Goal: Task Accomplishment & Management: Use online tool/utility

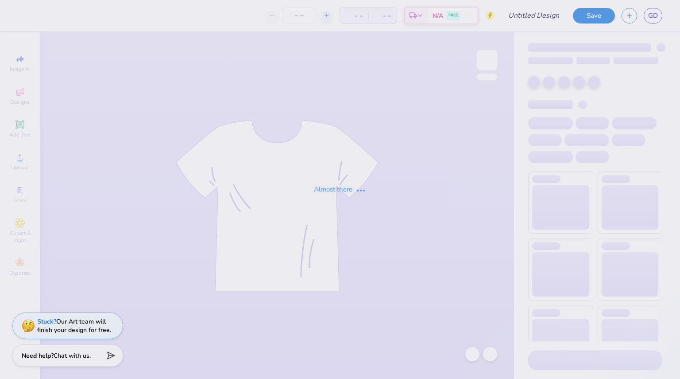
type input "SSE fall '25 sh"
type input "130"
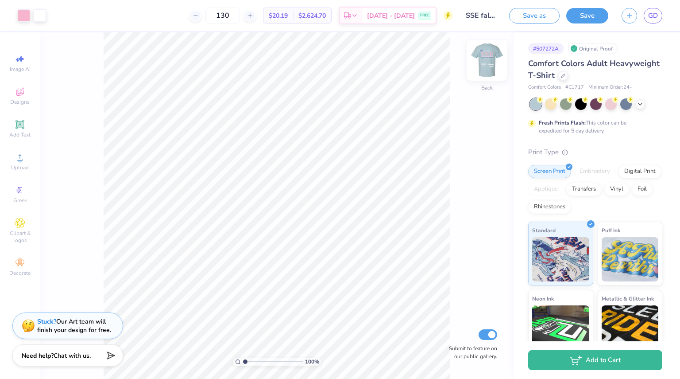
click at [481, 70] on img at bounding box center [486, 59] width 35 height 35
click at [18, 169] on span "Upload" at bounding box center [20, 167] width 18 height 7
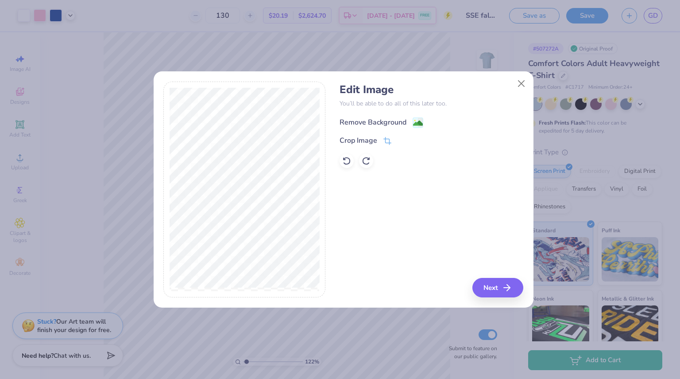
click at [367, 120] on div "Remove Background" at bounding box center [373, 122] width 67 height 11
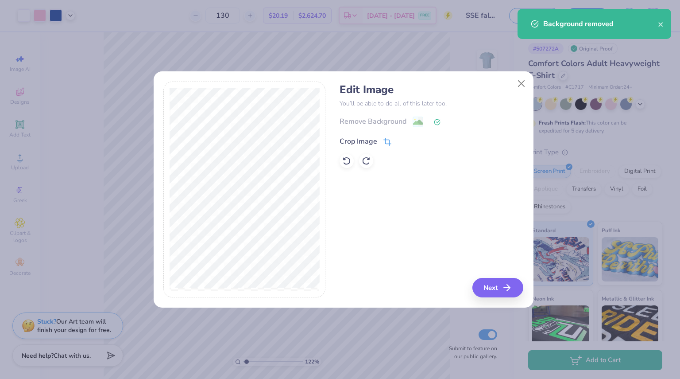
click at [387, 136] on span at bounding box center [387, 141] width 8 height 11
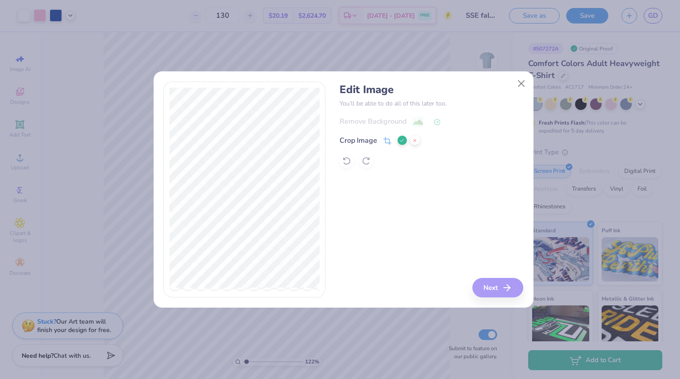
click at [484, 275] on div "Edit Image You’ll be able to do all of this later too. Remove Background Crop I…" at bounding box center [432, 189] width 184 height 216
click at [497, 288] on div "Edit Image You’ll be able to do all of this later too. Remove Background Crop I…" at bounding box center [432, 189] width 184 height 216
click at [400, 141] on icon at bounding box center [401, 140] width 5 height 5
click at [506, 286] on icon "button" at bounding box center [509, 287] width 11 height 11
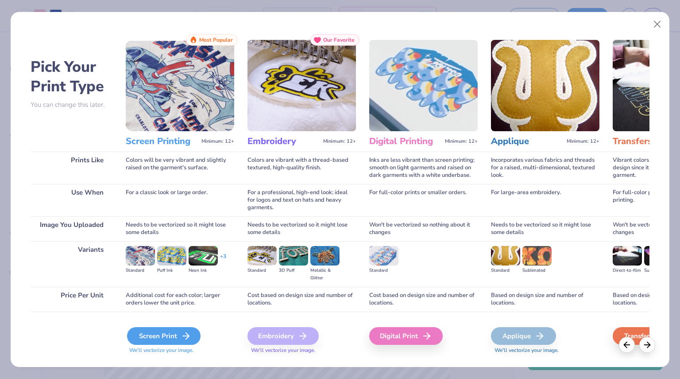
click at [162, 337] on div "Screen Print" at bounding box center [163, 336] width 73 height 18
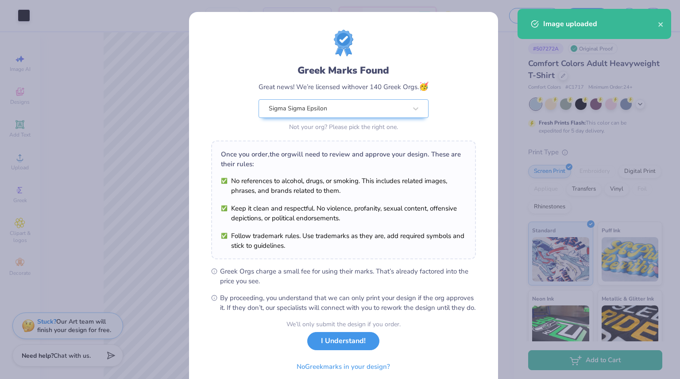
click at [342, 350] on button "I Understand!" at bounding box center [343, 341] width 72 height 18
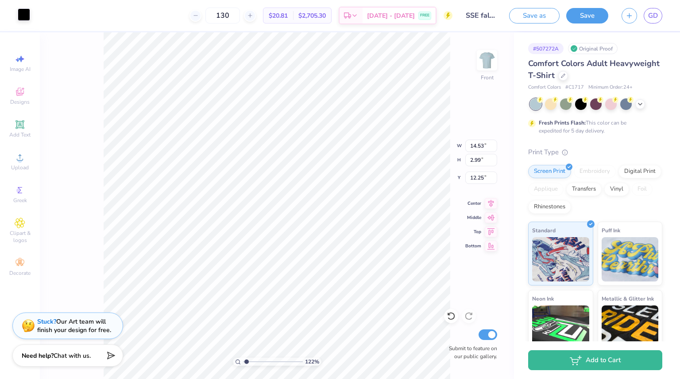
click at [25, 19] on div at bounding box center [24, 14] width 12 height 12
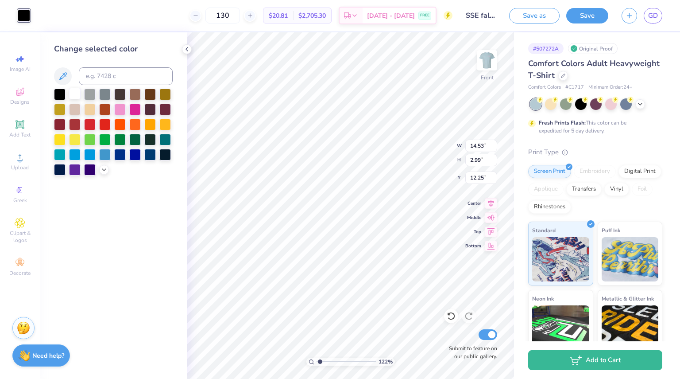
click at [73, 96] on div at bounding box center [75, 94] width 12 height 12
type input "1.22458184471876"
type input "6.83"
type input "1.41"
type input "13.84"
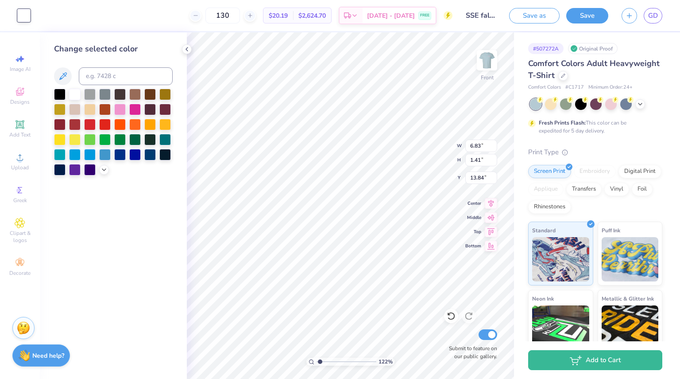
type input "1.22458184471876"
type input "20.72"
type input "1.22458184471876"
type input "4.95"
type input "1.02"
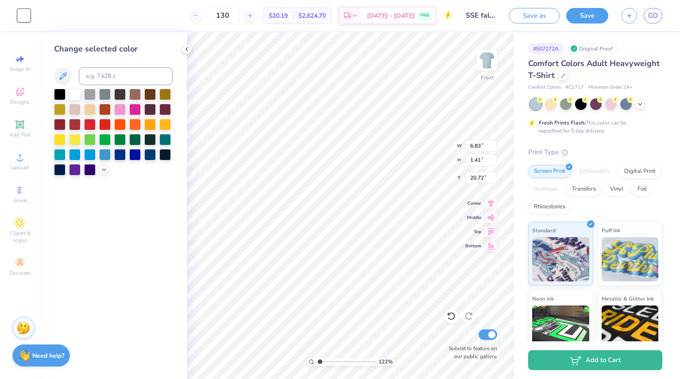
type input "21.11"
type input "1.22458184471876"
type input "19.93"
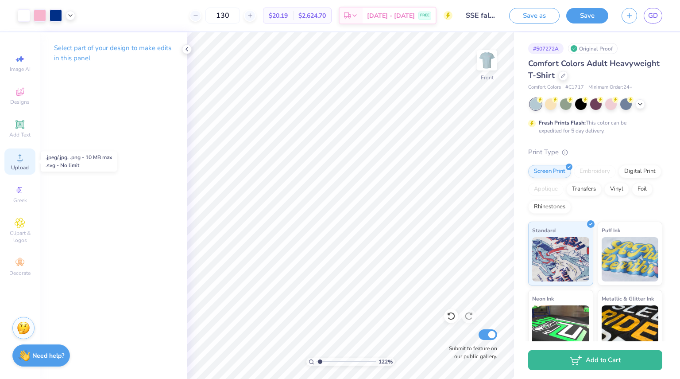
click at [19, 166] on span "Upload" at bounding box center [20, 167] width 18 height 7
click at [28, 155] on div "Upload" at bounding box center [19, 161] width 31 height 26
click at [20, 165] on span "Upload" at bounding box center [20, 167] width 18 height 7
click at [28, 163] on div "Upload" at bounding box center [19, 161] width 31 height 26
click at [15, 162] on icon at bounding box center [20, 157] width 11 height 11
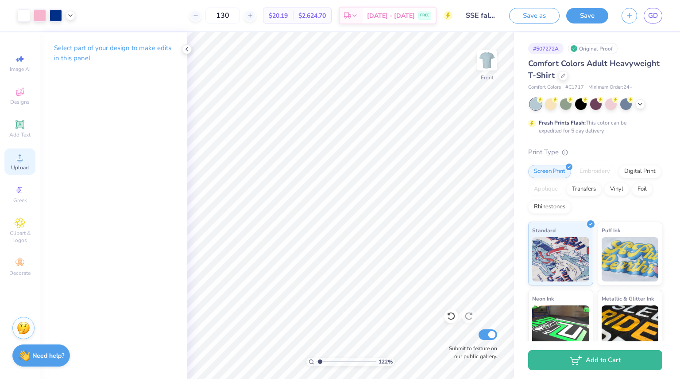
click at [21, 157] on icon at bounding box center [20, 157] width 11 height 11
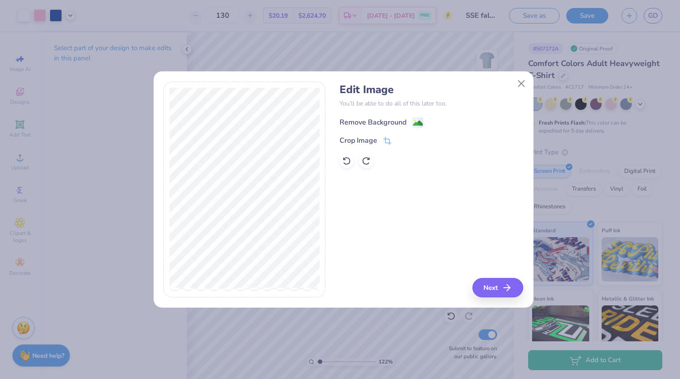
click at [389, 120] on div "Remove Background" at bounding box center [373, 122] width 67 height 11
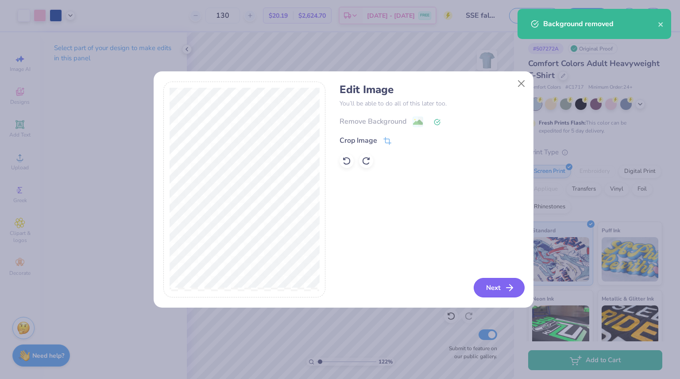
click at [498, 283] on button "Next" at bounding box center [499, 287] width 51 height 19
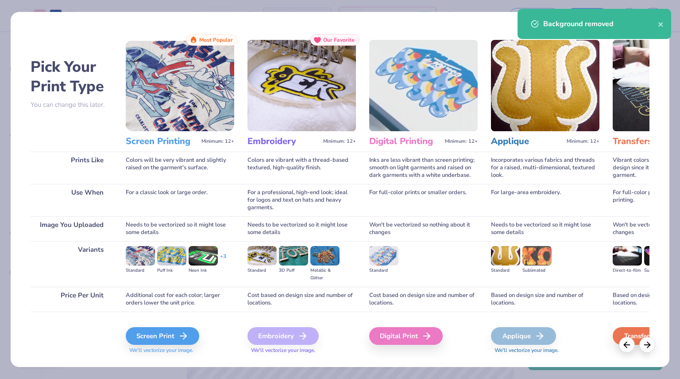
click at [140, 346] on div "Screen Print We'll vectorize your image." at bounding box center [180, 340] width 108 height 27
click at [143, 340] on div "Screen Print" at bounding box center [163, 336] width 73 height 18
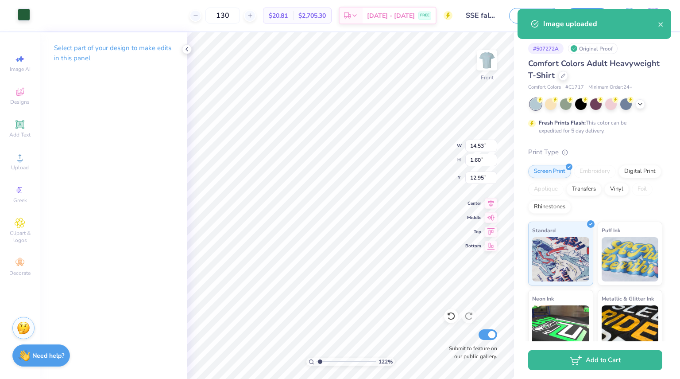
click at [20, 11] on div at bounding box center [24, 14] width 12 height 12
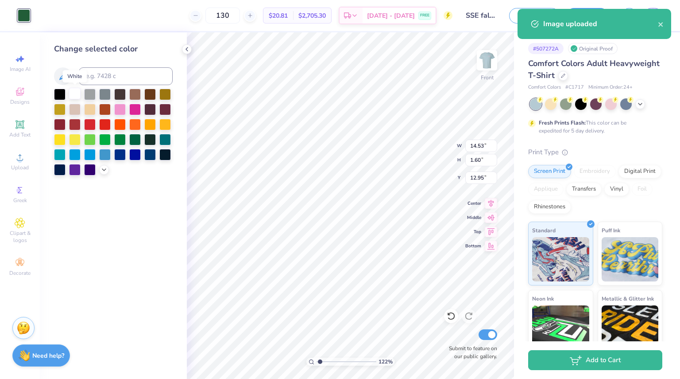
click at [75, 92] on div at bounding box center [75, 94] width 12 height 12
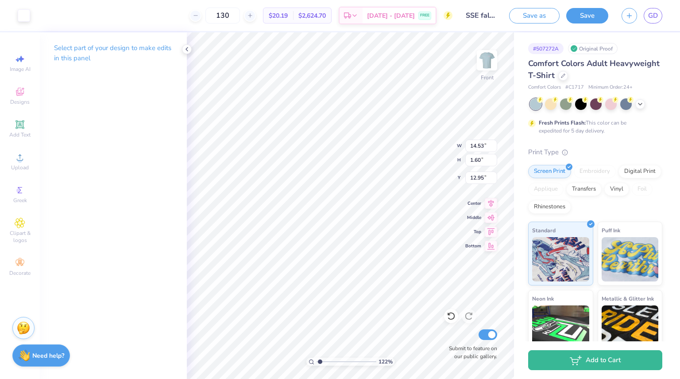
type input "1.22458184471876"
type input "8.94"
type input "0.98"
type input "13.57"
type input "1.22458184471876"
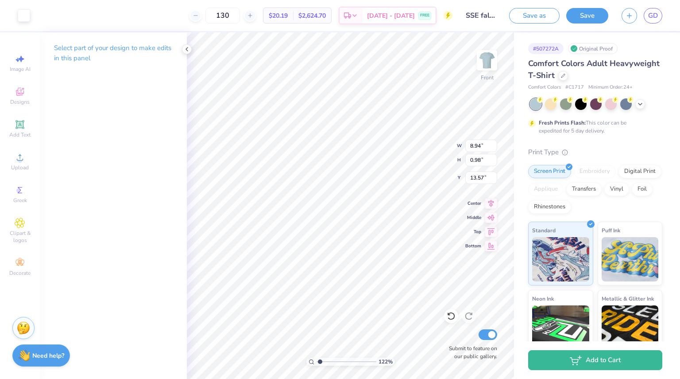
type input "4.33"
type input "0.48"
type input "14.07"
type input "1.22458184471876"
type input "4.99"
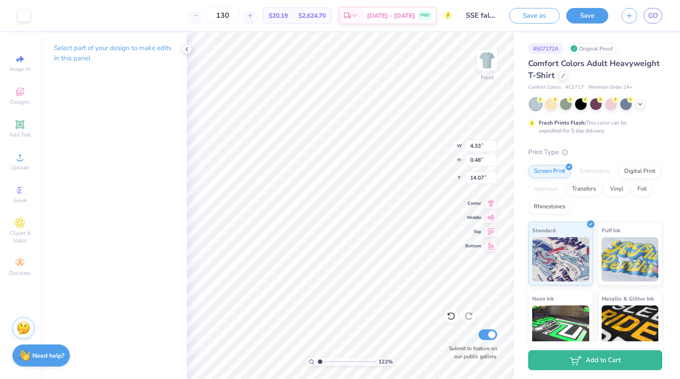
type input "0.55"
type input "14.00"
type input "1.22458184471876"
type input "20.16"
type input "1.22458184471876"
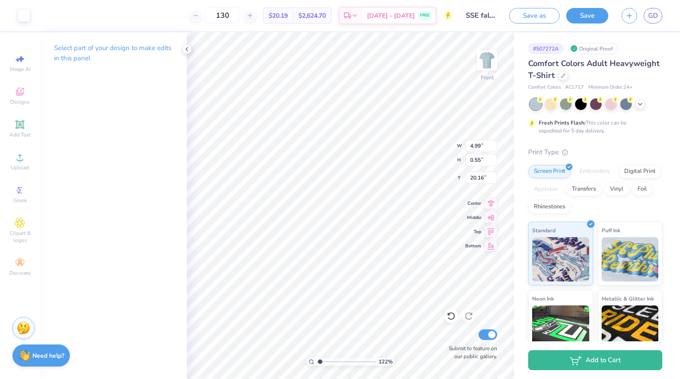
type input "20.44"
type input "1.22458184471876"
type input "4.95"
type input "1.02"
type input "19.93"
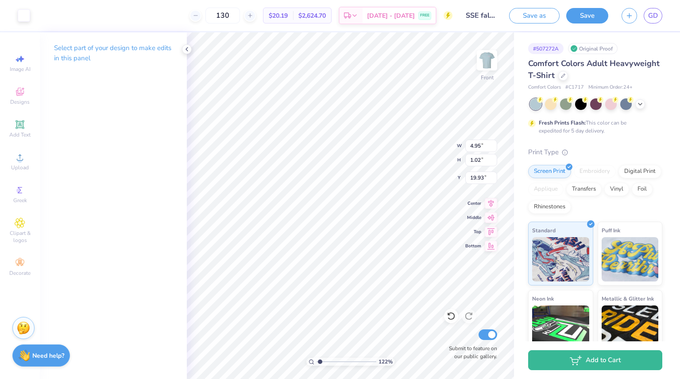
type input "1.22458184471876"
type input "4.13"
type input "0.85"
type input "20.09"
type input "1.22458184471876"
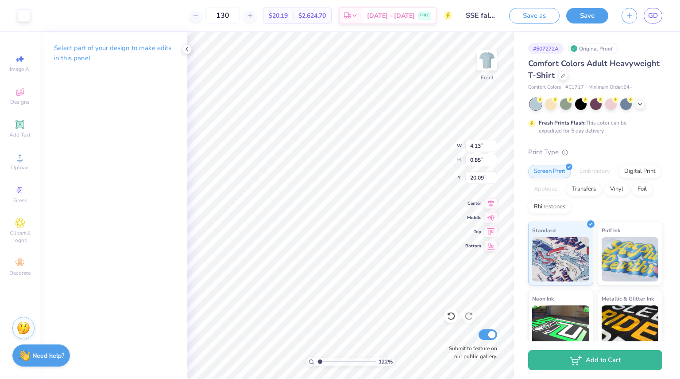
type input "20.28"
type input "1.22458184471876"
type input "11.54"
type input "13.33"
type input "6.60"
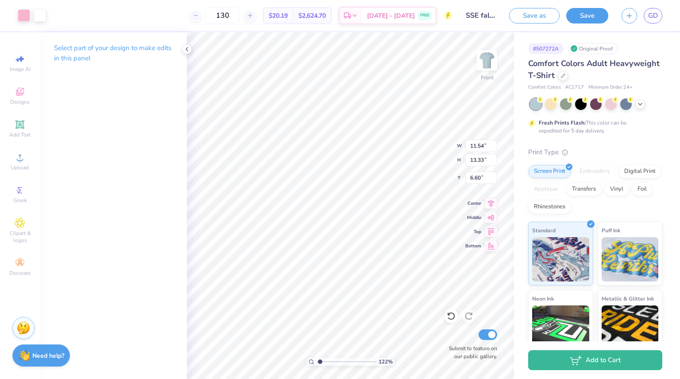
type input "1.22458184471876"
type input "6.64"
type input "1.22458184471876"
type input "11.35"
type input "1.22458184471876"
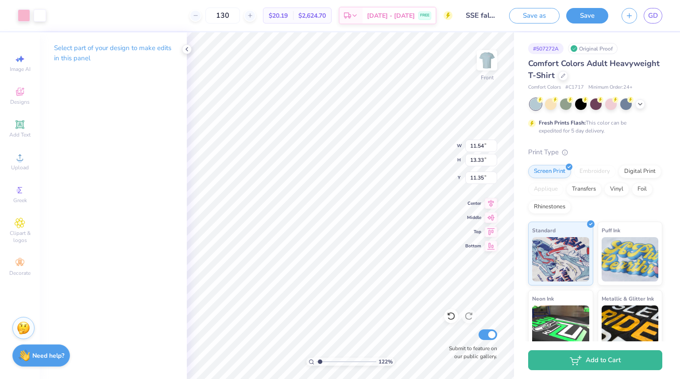
type input "11.58"
type input "1.22458184471876"
type input "6.59"
click at [452, 319] on icon at bounding box center [451, 316] width 8 height 8
type input "1.22458184471876"
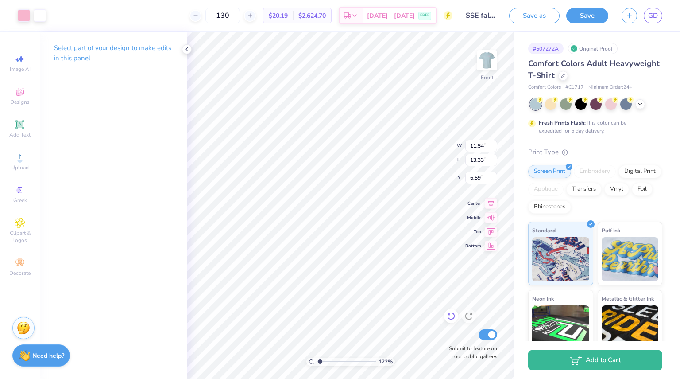
type input "11.58"
click at [452, 319] on icon at bounding box center [451, 316] width 8 height 8
type input "1.22458184471876"
type input "11.35"
click at [452, 319] on icon at bounding box center [451, 316] width 8 height 8
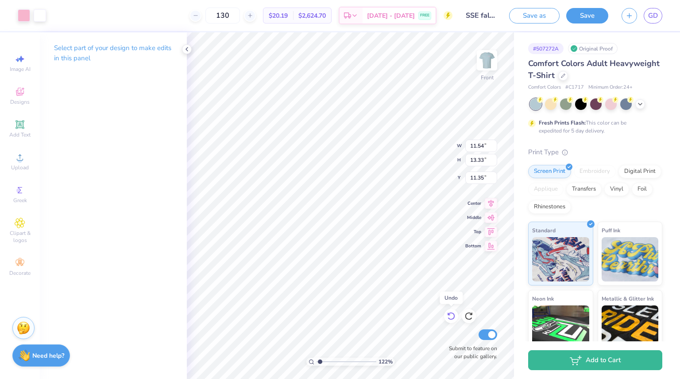
type input "1.22458184471876"
type input "6.64"
click at [452, 319] on icon at bounding box center [451, 316] width 8 height 8
type input "1.22458184471876"
type input "6.60"
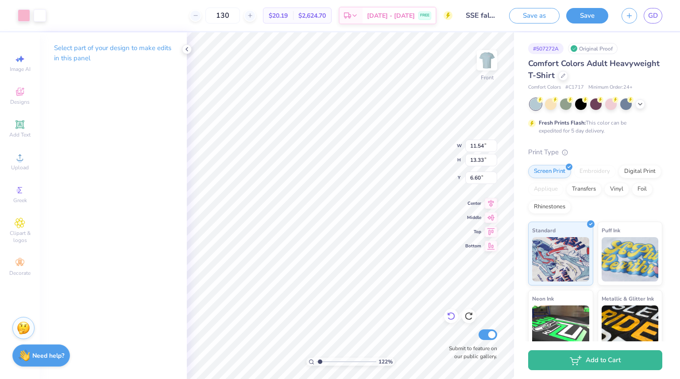
type input "1.22458184471876"
type input "9.61"
type input "1.22458184471876"
type input "11.57"
type input "1.22458184471876"
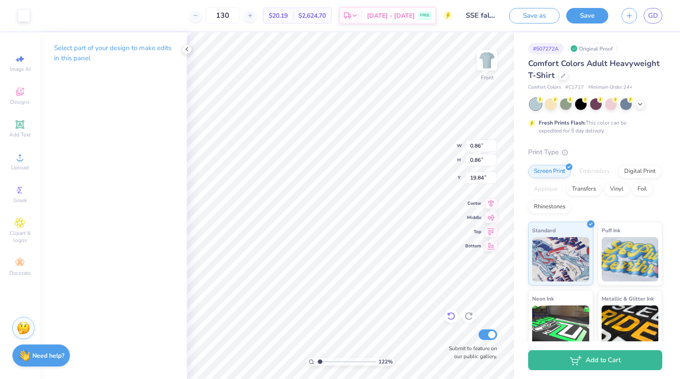
type input "16.90"
click at [450, 313] on icon at bounding box center [451, 315] width 9 height 9
type input "1.22458184471876"
type input "19.84"
click at [454, 318] on icon at bounding box center [451, 316] width 8 height 8
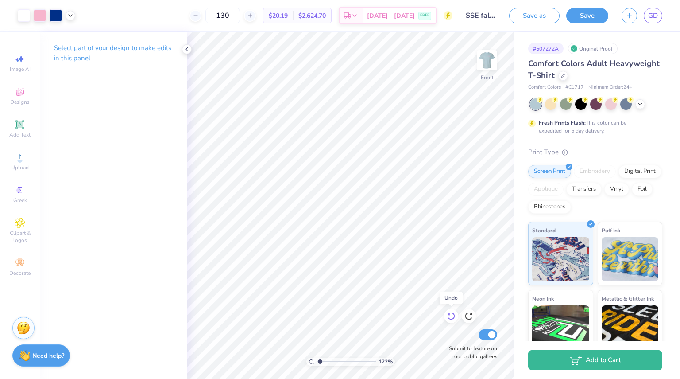
click at [454, 318] on icon at bounding box center [451, 316] width 8 height 8
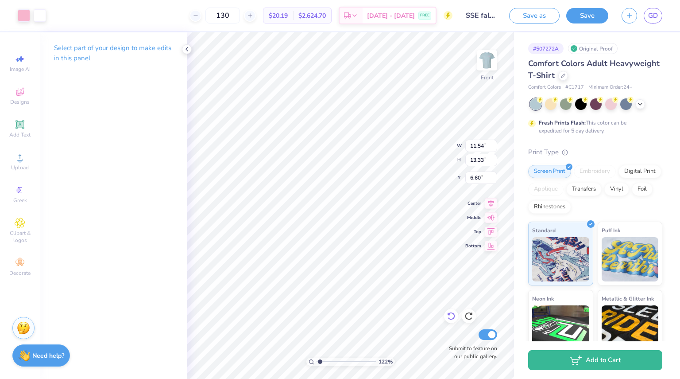
type input "1.22458184471876"
type input "12.17"
type input "1.22458184471876"
type input "15.76"
click at [448, 318] on icon at bounding box center [451, 316] width 8 height 8
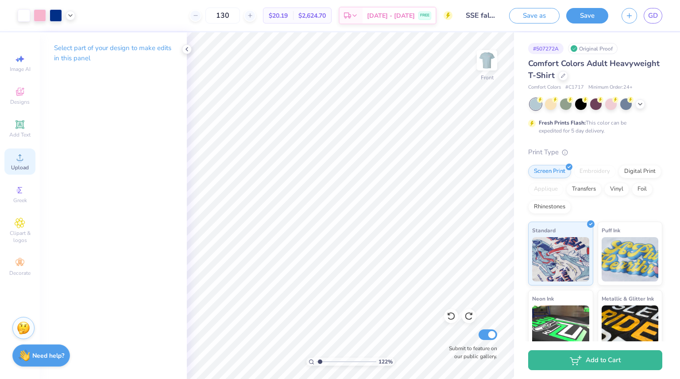
click at [26, 171] on div "Upload" at bounding box center [19, 161] width 31 height 26
type input "1"
click at [20, 161] on circle at bounding box center [19, 160] width 5 height 5
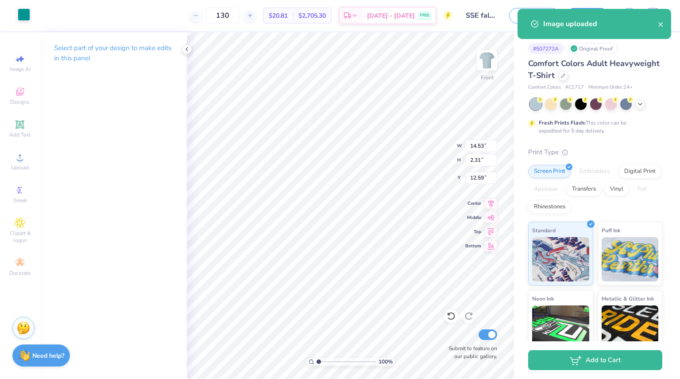
click at [18, 14] on div at bounding box center [24, 14] width 12 height 12
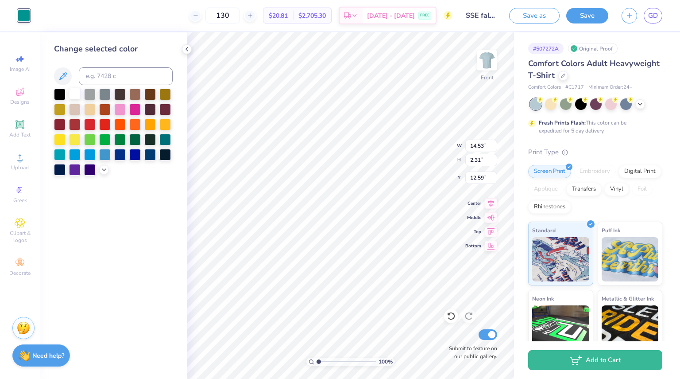
click at [72, 96] on div at bounding box center [75, 94] width 12 height 12
type input "7.51"
type input "1.20"
type input "13.71"
type input "4.85"
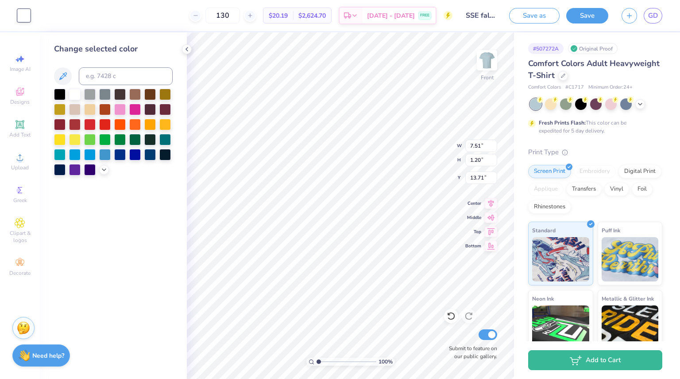
type input "0.77"
type input "14.13"
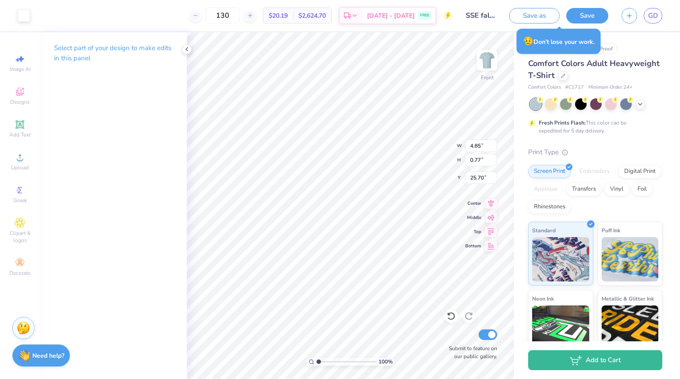
type input "25.70"
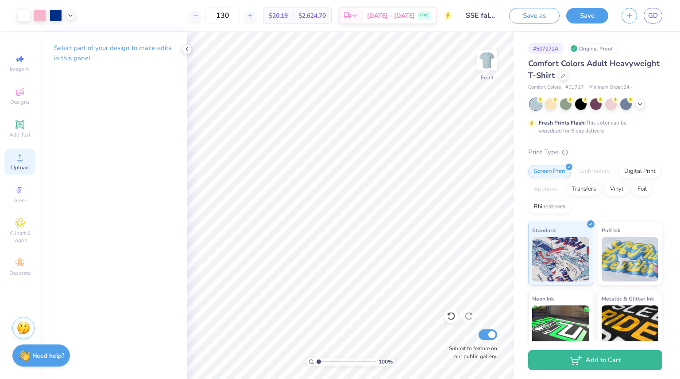
click at [14, 170] on span "Upload" at bounding box center [20, 167] width 18 height 7
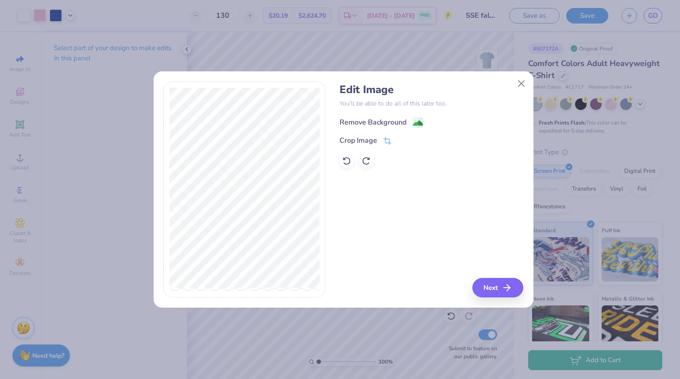
click at [384, 119] on div "Remove Background" at bounding box center [373, 122] width 67 height 11
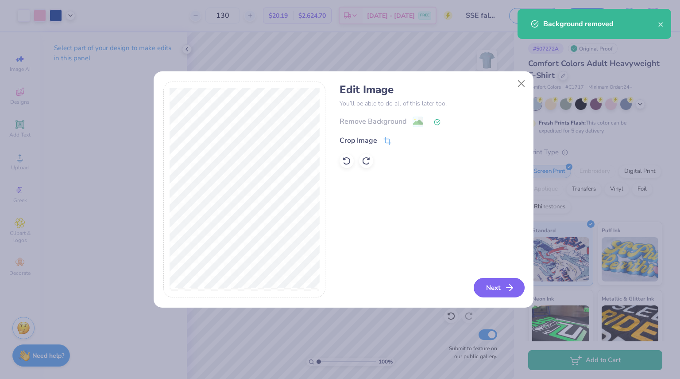
click at [489, 282] on button "Next" at bounding box center [499, 287] width 51 height 19
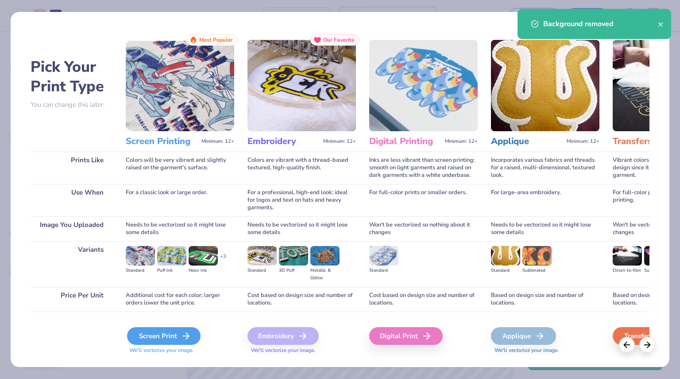
click at [136, 336] on div "Screen Print" at bounding box center [163, 336] width 73 height 18
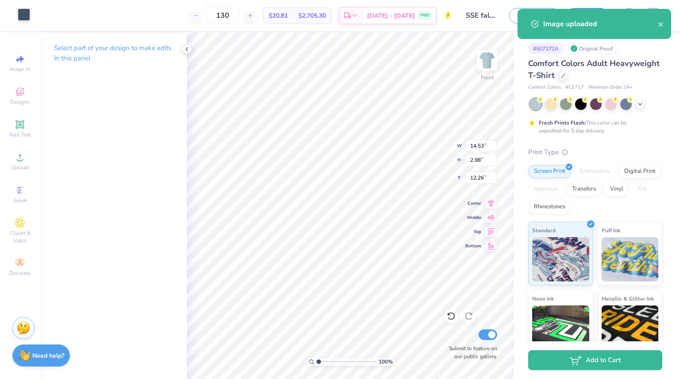
click at [25, 12] on div at bounding box center [24, 14] width 12 height 12
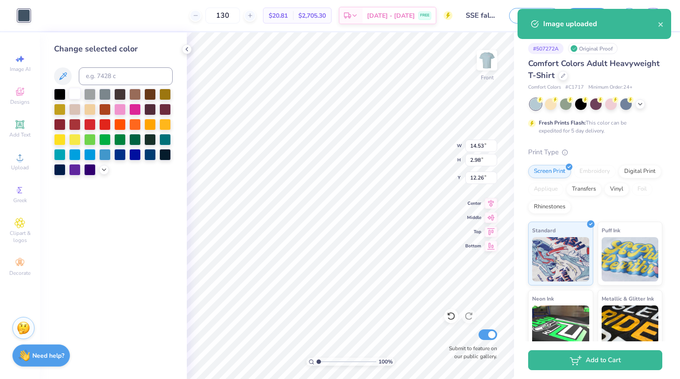
click at [73, 93] on div at bounding box center [75, 94] width 12 height 12
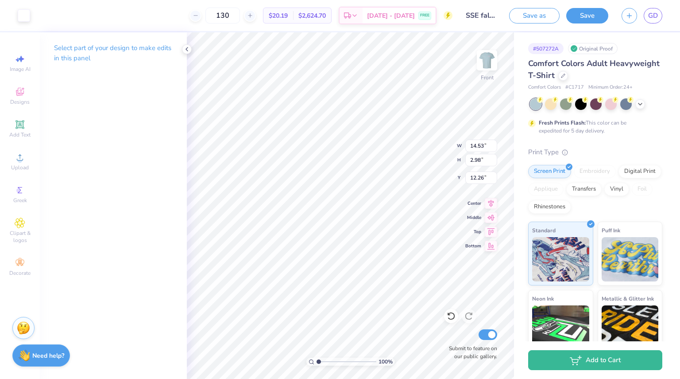
type input "9.93"
type input "2.03"
type input "16.60"
type input "3.68"
type input "0.75"
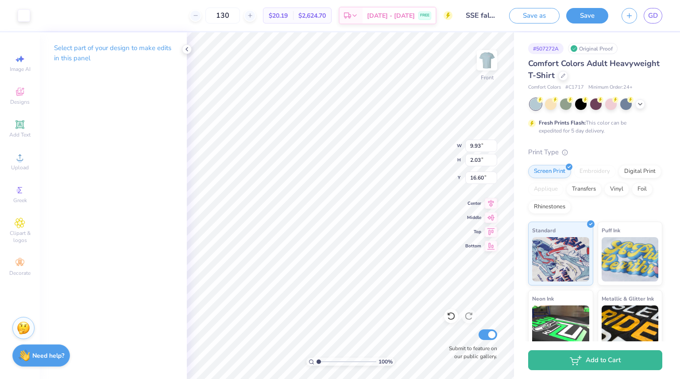
type input "17.88"
type input "1.4956694490326"
type input "21.82"
type input "1.4956694490326"
type input "23.86"
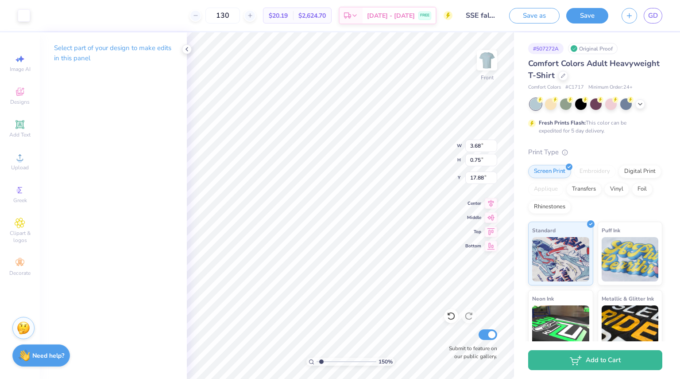
type input "1.4956694490326"
type input "25.70"
type input "1.12874349739111"
type input "13.31"
type input "9.43"
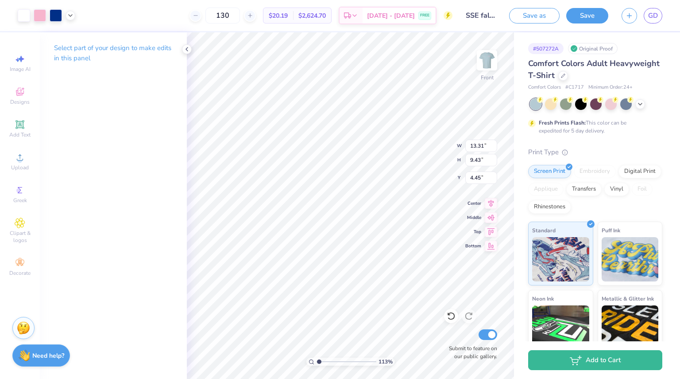
type input "4.32"
type input "12.94"
type input "9.17"
type input "4.58"
type input "1.47798763039593"
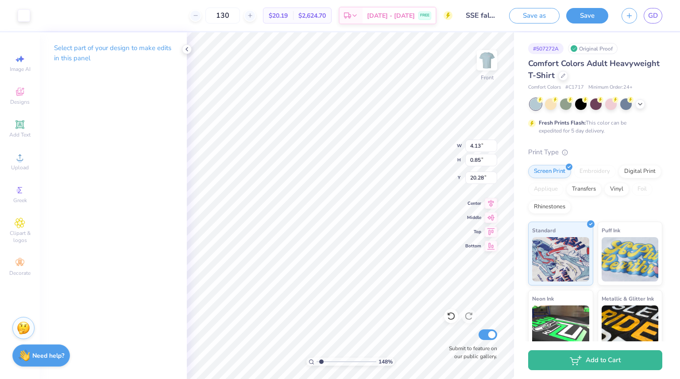
type input "19.86"
drag, startPoint x: 322, startPoint y: 359, endPoint x: 340, endPoint y: 357, distance: 17.8
type input "4.66"
click at [340, 357] on input "range" at bounding box center [347, 361] width 60 height 8
click at [447, 316] on icon at bounding box center [451, 315] width 9 height 9
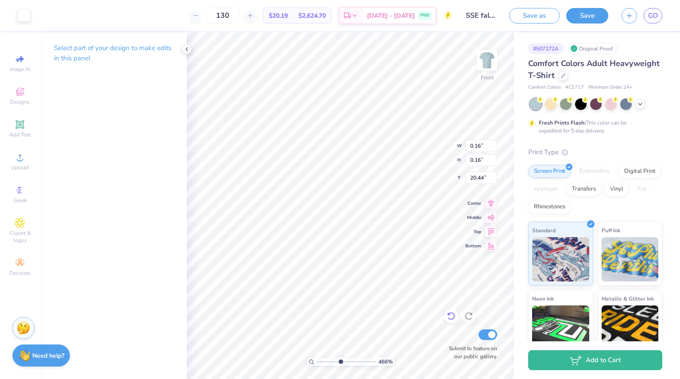
type input "22.10"
type input "20.98"
click at [447, 312] on icon at bounding box center [451, 315] width 9 height 9
type input "1.60639043431142"
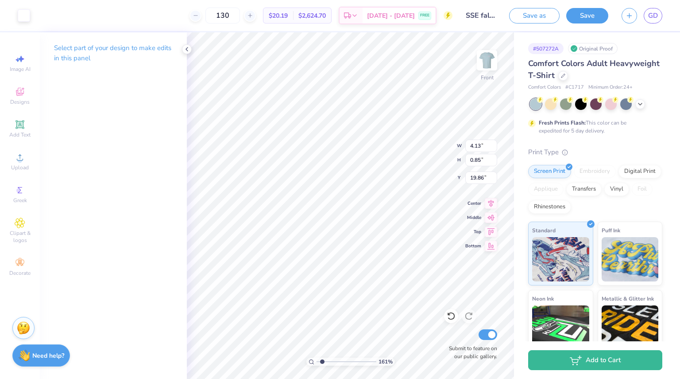
type input "3.12"
type input "0.64"
type input "1.60639043431142"
type input "19.86"
type input "1.60639043431142"
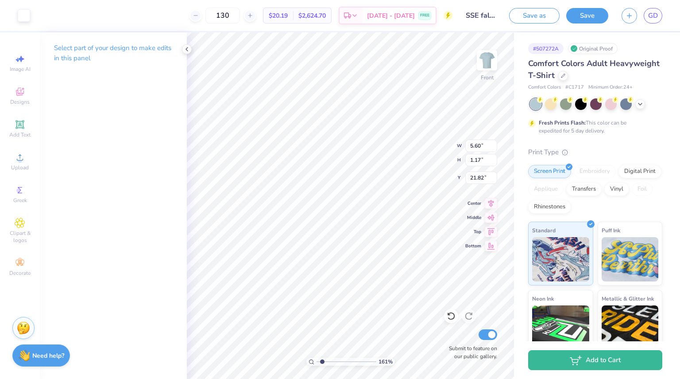
type input "21.24"
type input "1.60639043431142"
type input "4.05"
type input "0.84"
type input "21.56"
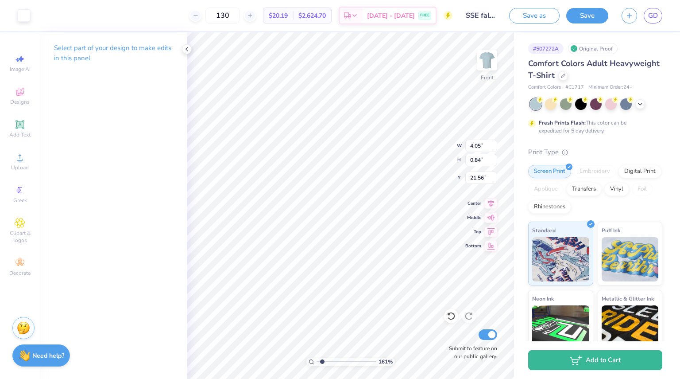
type input "1.60639043431142"
type input "21.07"
type input "1.60639043431142"
type input "3.30"
type input "0.70"
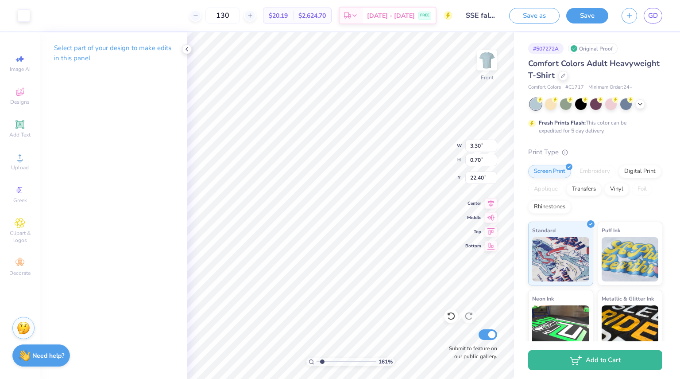
type input "1.60639043431142"
type input "21.22"
type input "1.41351519283077"
type input "16.11"
click at [452, 318] on icon at bounding box center [451, 315] width 9 height 9
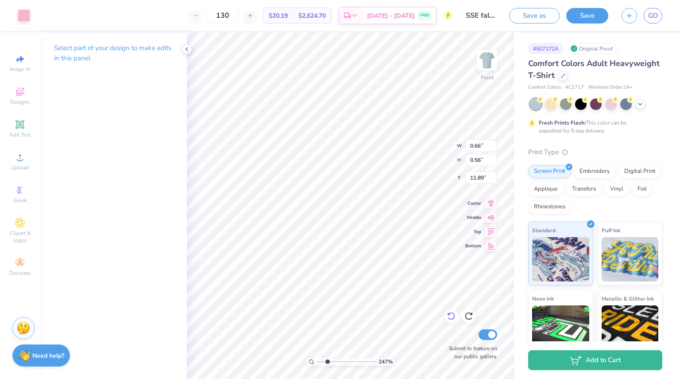
type input "2.46824031395913"
type input "11.73"
type input "2.46824031395913"
type input "10.43"
type input "0.48"
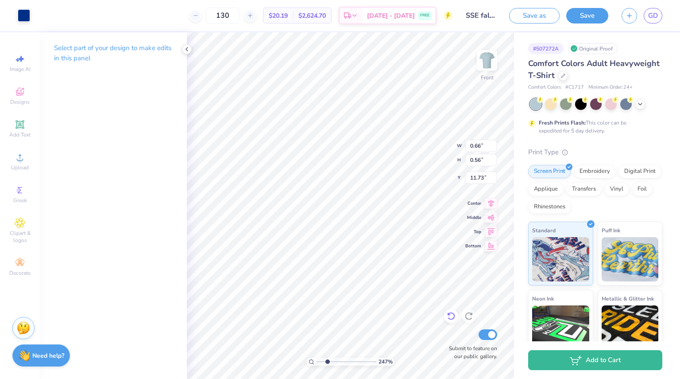
type input "11.68"
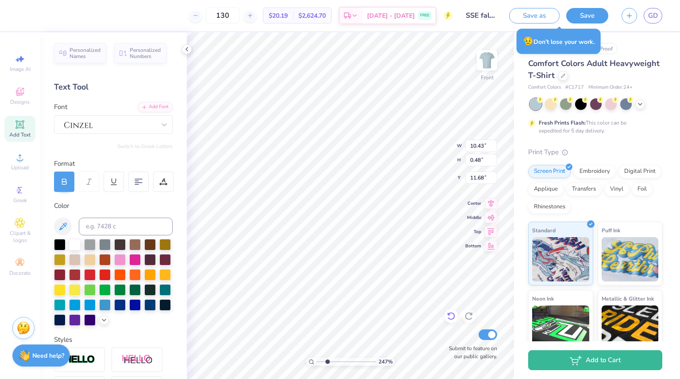
scroll to position [7, 1]
type input "2.46824031395913"
type input "12.51"
type input "2.46824031395913"
type input "12.63"
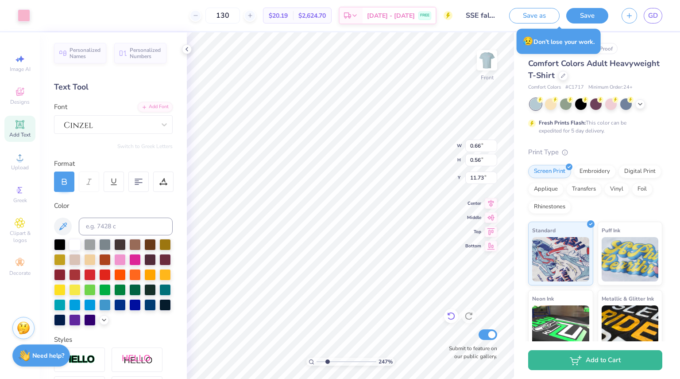
type input "2.46824031395913"
type input "11.64"
click at [27, 17] on div at bounding box center [24, 14] width 12 height 12
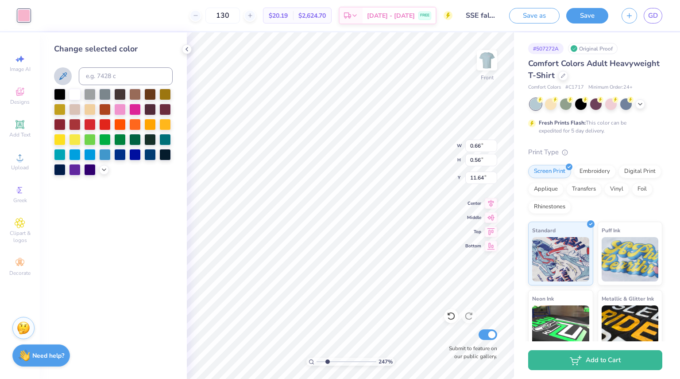
click at [65, 73] on icon at bounding box center [63, 76] width 8 height 8
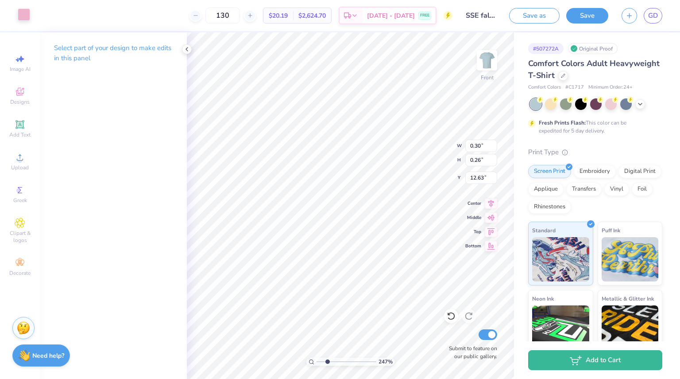
click at [22, 19] on div at bounding box center [24, 14] width 12 height 12
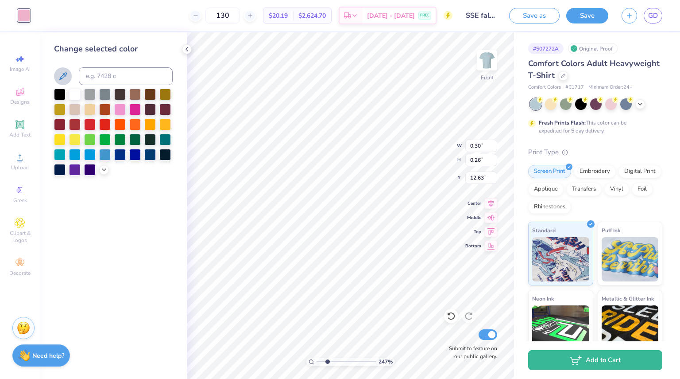
click at [68, 75] on button at bounding box center [63, 76] width 18 height 18
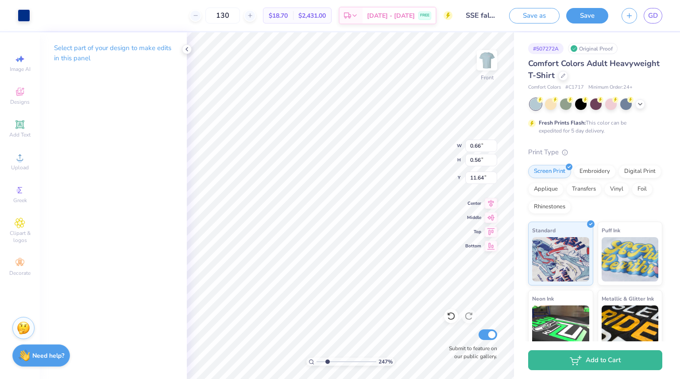
type input "2.46824031395913"
type input "0.51"
type input "0.70"
type input "11.57"
type input "2.46824031395913"
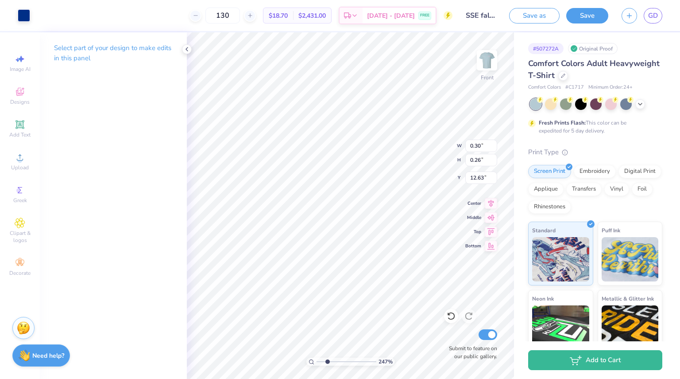
type input "12.51"
type input "2.46824031395913"
type input "0.28"
type input "0.29"
type input "12.50"
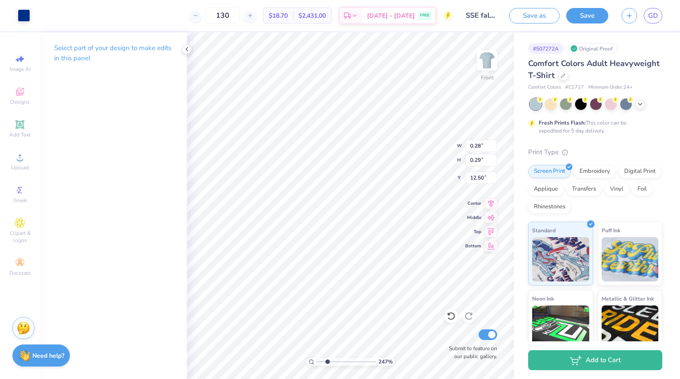
type input "2.46824031395913"
type input "12.13"
type input "2.46824031395913"
type input "11.22"
type input "2.46824031395913"
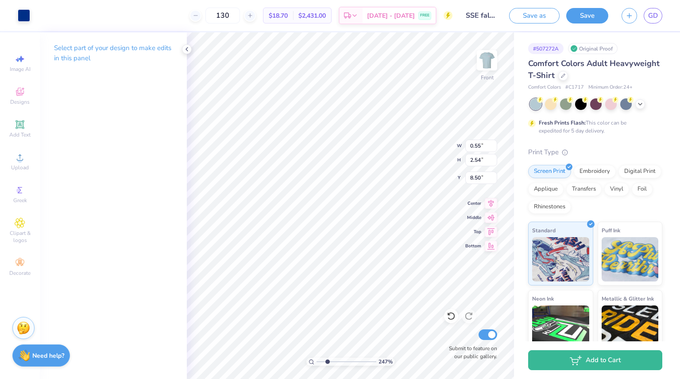
type input "8.96"
type input "2.46824031395913"
type input "0.65"
type input "2.52"
type input "8.98"
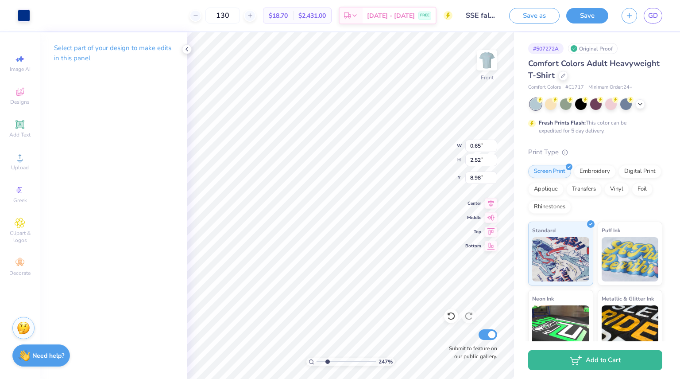
type input "2.46824031395913"
type input "9.17"
type input "2.30327830946023"
type input "0.67"
type input "2.51"
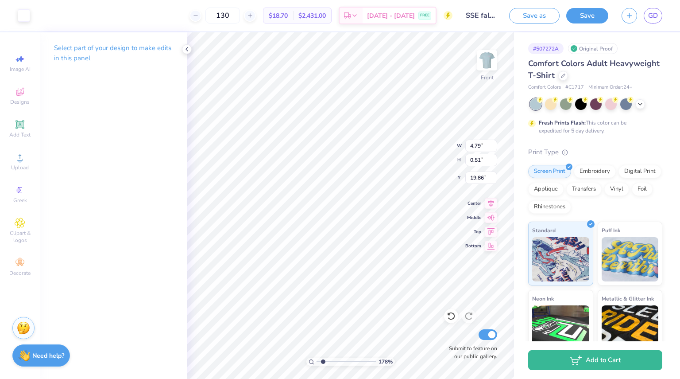
type input "1.7790046921528"
type input "19.22"
type input "1.7790046921528"
type input "17.22"
type input "1.7790046921528"
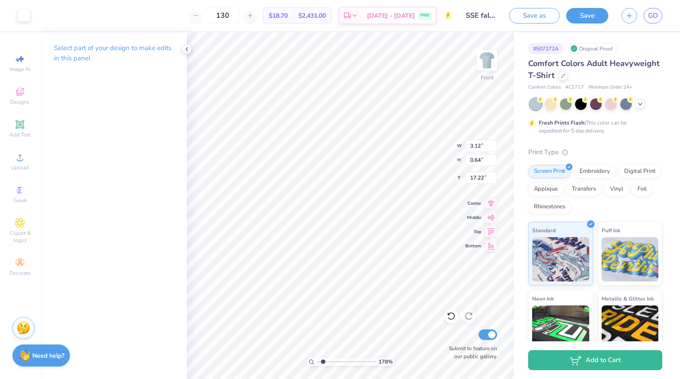
type input "4.45"
type input "0.92"
type input "1.7790046921528"
type input "17.22"
type input "1.7790046921528"
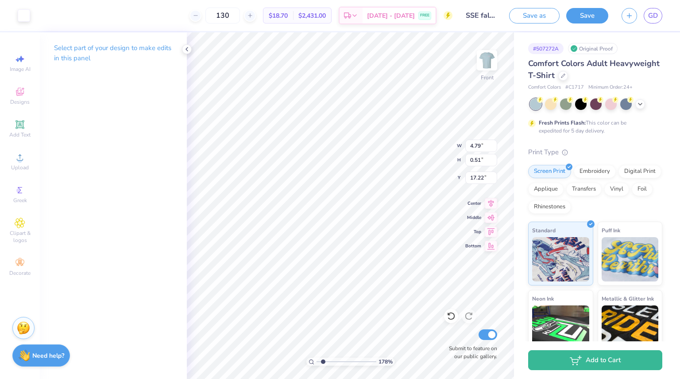
type input "5.92"
type input "0.63"
type input "1.7790046921528"
type input "17.37"
type input "1.7790046921528"
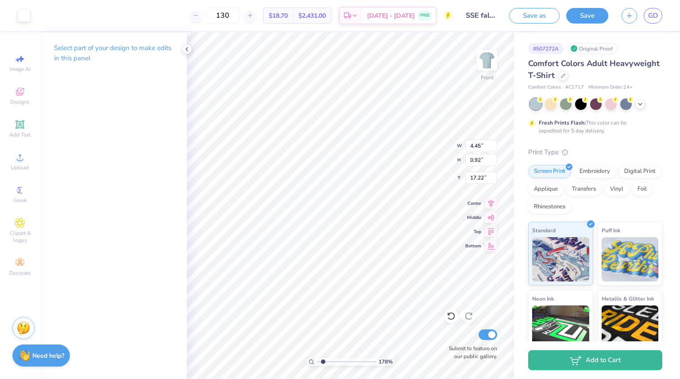
type input "17.23"
type input "1.60406708411817"
type input "5.04"
type input "0.53"
type input "1.60406708411817"
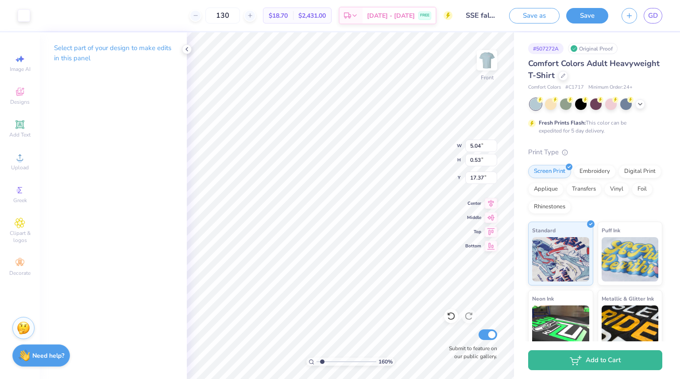
type input "17.42"
type input "1.60406708411817"
type input "3.77"
type input "0.78"
type input "1.60406708411817"
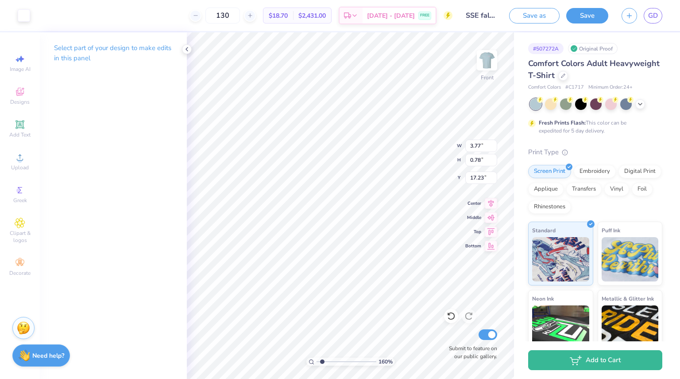
type input "4.39"
type input "0.90"
type input "1.60406708411817"
type input "5.37"
type input "0.57"
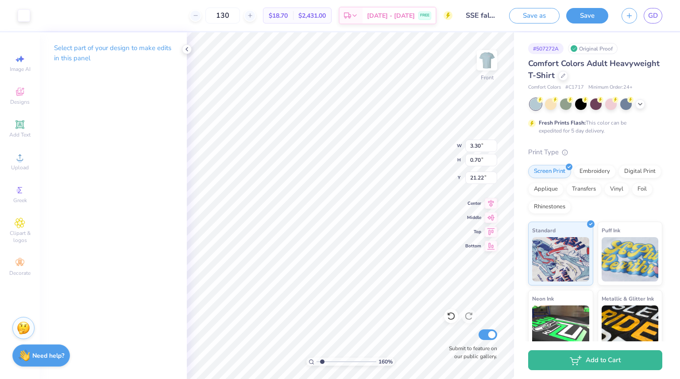
type input "1.60406708411817"
type input "4.22"
type input "0.89"
type input "1.60406708411817"
type input "19.90"
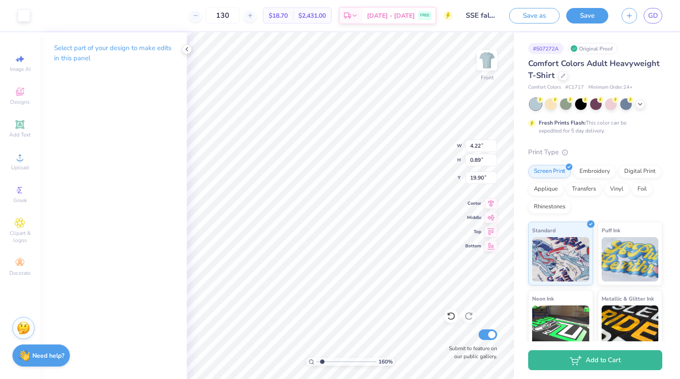
type input "1.60406708411817"
type input "4.50"
type input "0.95"
type input "1.60406708411817"
click at [481, 161] on input "0.93" at bounding box center [481, 160] width 32 height 12
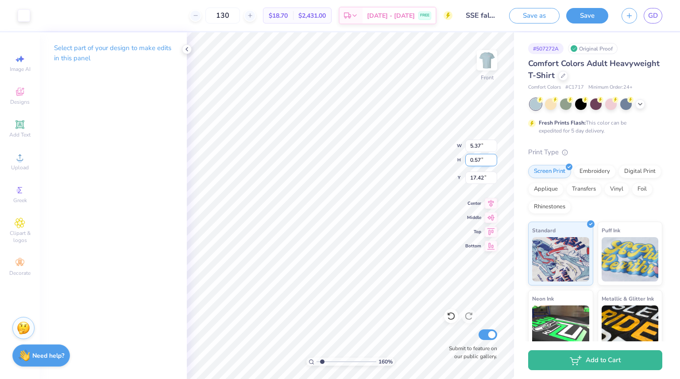
click at [480, 162] on input "0.57" at bounding box center [481, 160] width 32 height 12
click at [484, 162] on input "0.57" at bounding box center [481, 160] width 32 height 12
click at [448, 317] on icon at bounding box center [451, 315] width 9 height 9
click at [424, 137] on div "160 % Front W 5.37 H 0.57 Y 17.42 Center Middle Top Bottom Submit to feature on…" at bounding box center [350, 205] width 327 height 346
click at [480, 149] on input "5.37" at bounding box center [481, 145] width 32 height 12
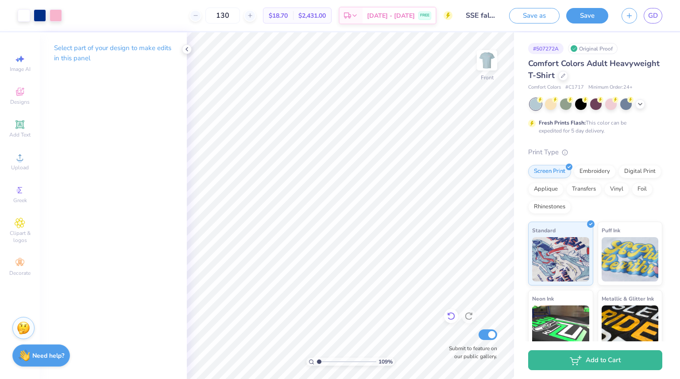
click at [450, 317] on icon at bounding box center [451, 315] width 9 height 9
click at [451, 317] on icon at bounding box center [451, 315] width 9 height 9
click at [449, 349] on div "109 % Front Submit to feature on our public gallery." at bounding box center [350, 205] width 327 height 346
click at [24, 132] on span "Add Text" at bounding box center [19, 134] width 21 height 7
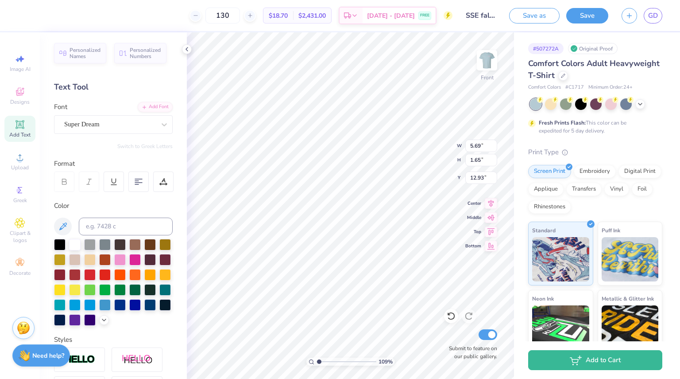
click at [69, 112] on div "Font Super Dream" at bounding box center [113, 118] width 119 height 32
click at [77, 121] on div "Super Dream" at bounding box center [109, 124] width 93 height 14
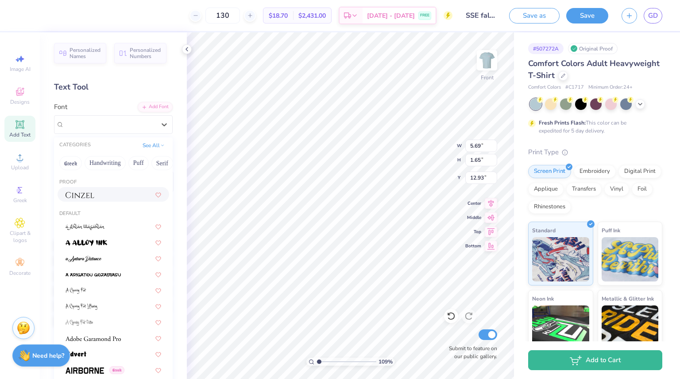
click at [88, 192] on img at bounding box center [80, 195] width 29 height 6
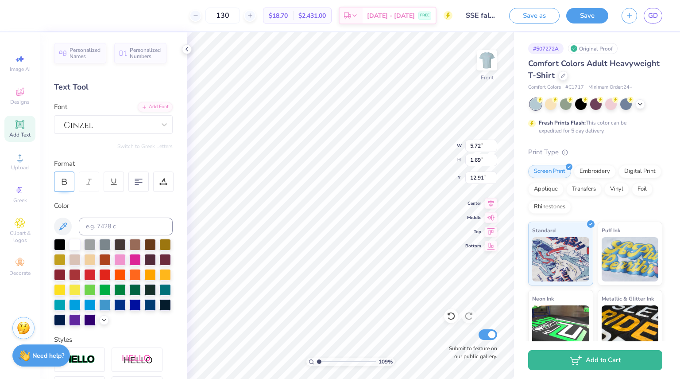
click at [62, 182] on icon at bounding box center [64, 183] width 4 height 3
click at [19, 8] on div at bounding box center [24, 14] width 12 height 12
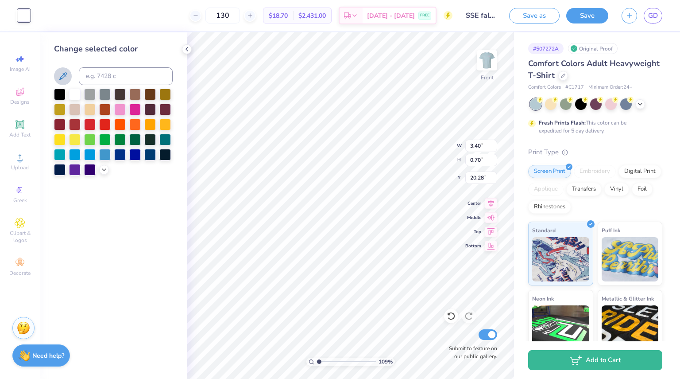
click at [66, 77] on icon at bounding box center [63, 76] width 11 height 11
click at [75, 94] on div at bounding box center [75, 94] width 12 height 12
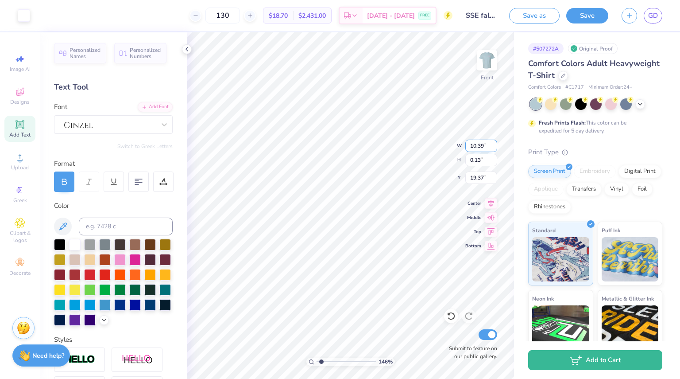
click at [486, 146] on input "10.39" at bounding box center [481, 145] width 32 height 12
click at [481, 162] on input "0.13" at bounding box center [481, 160] width 32 height 12
click at [486, 147] on input "10.39" at bounding box center [481, 145] width 32 height 12
click at [448, 316] on icon at bounding box center [451, 315] width 9 height 9
click at [483, 158] on input "0.13" at bounding box center [481, 160] width 32 height 12
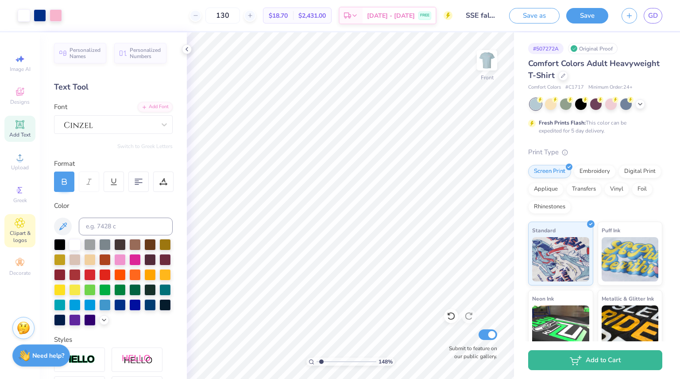
click at [15, 232] on span "Clipart & logos" at bounding box center [19, 236] width 31 height 14
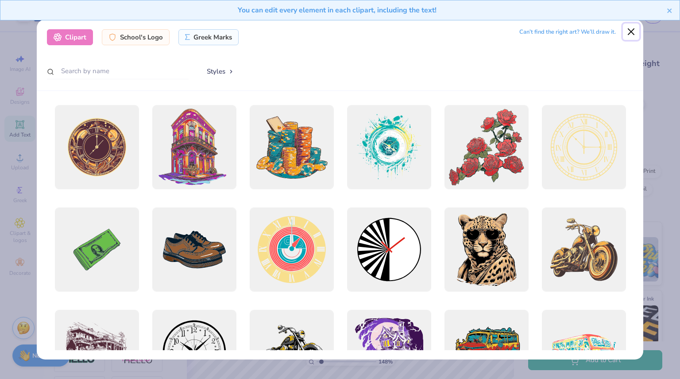
click at [626, 30] on button "Close" at bounding box center [631, 31] width 17 height 17
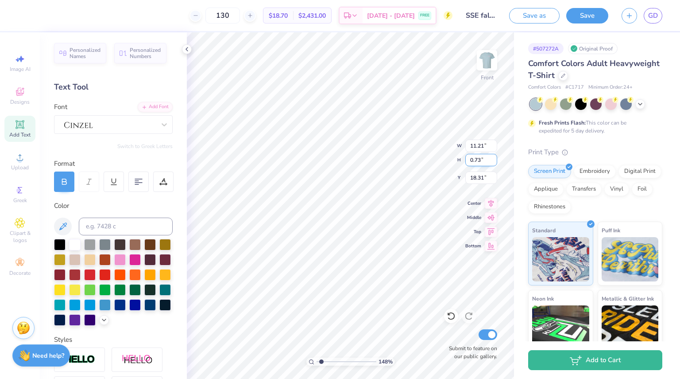
click at [479, 159] on input "0.73" at bounding box center [481, 160] width 32 height 12
click at [453, 320] on icon at bounding box center [451, 315] width 9 height 9
click at [24, 91] on icon at bounding box center [20, 91] width 11 height 11
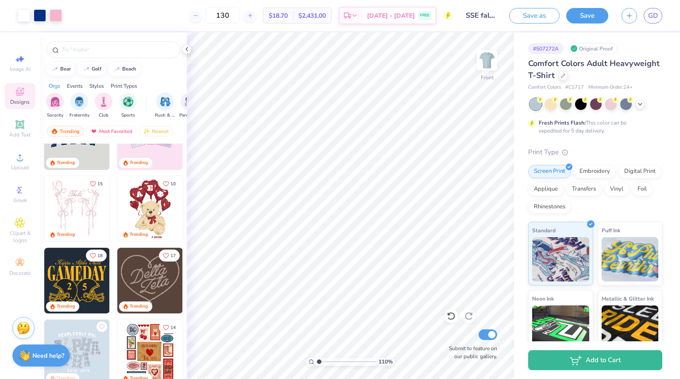
scroll to position [0, 0]
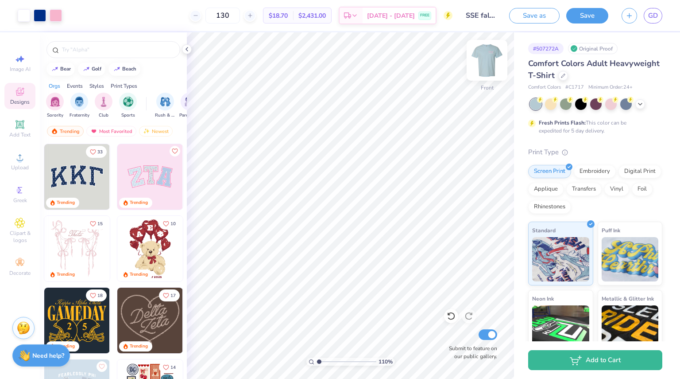
click at [492, 54] on img at bounding box center [486, 59] width 35 height 35
click at [491, 55] on img at bounding box center [486, 59] width 35 height 35
click at [23, 225] on icon at bounding box center [20, 222] width 10 height 11
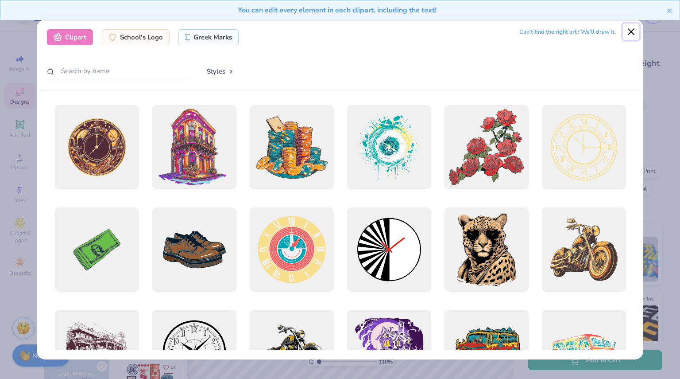
click at [636, 34] on button "Close" at bounding box center [631, 31] width 17 height 17
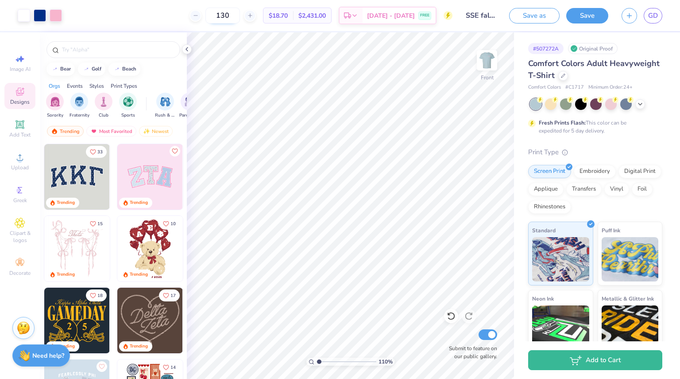
click at [228, 11] on input "130" at bounding box center [222, 16] width 35 height 16
click at [240, 15] on input "130" at bounding box center [222, 16] width 35 height 16
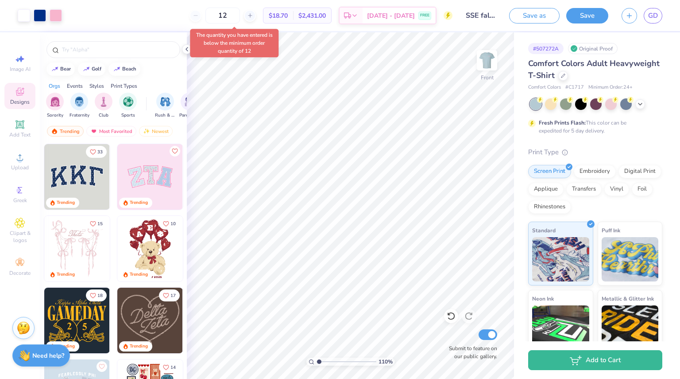
click at [218, 35] on body "Art colors 12 $18.70 Per Item $2,431.00 Total Est. Delivery Aug 24 - 27 FREE De…" at bounding box center [340, 189] width 680 height 379
click at [243, 14] on input "12" at bounding box center [227, 16] width 35 height 16
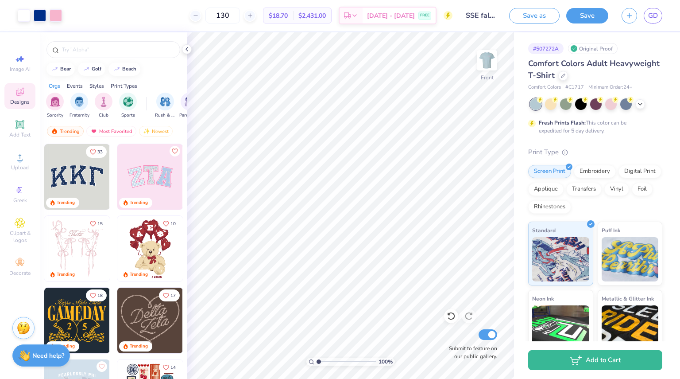
drag, startPoint x: 318, startPoint y: 362, endPoint x: 314, endPoint y: 367, distance: 7.0
click at [317, 365] on input "range" at bounding box center [347, 361] width 60 height 8
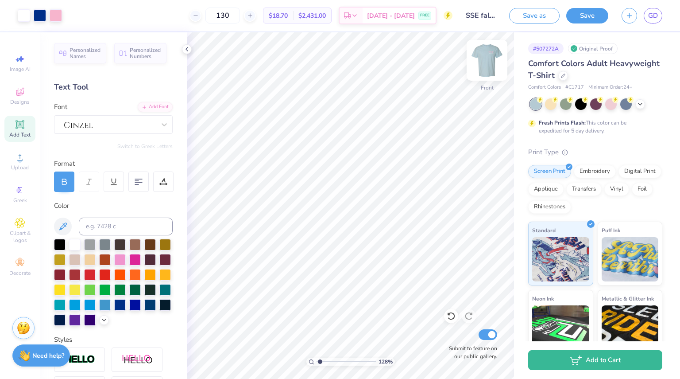
click at [487, 58] on img at bounding box center [486, 59] width 35 height 35
click at [486, 53] on img at bounding box center [486, 59] width 35 height 35
click at [13, 106] on div "Designs" at bounding box center [19, 96] width 31 height 26
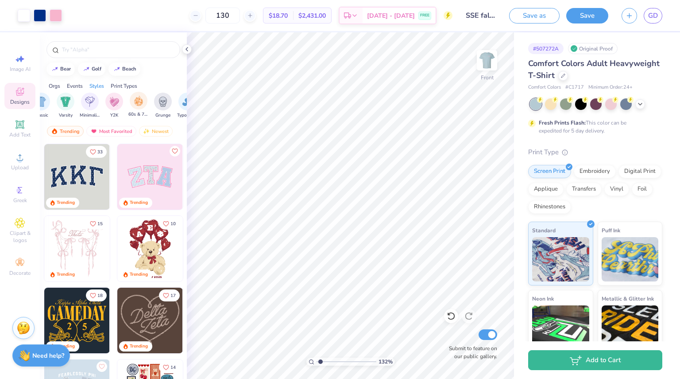
scroll to position [0, 614]
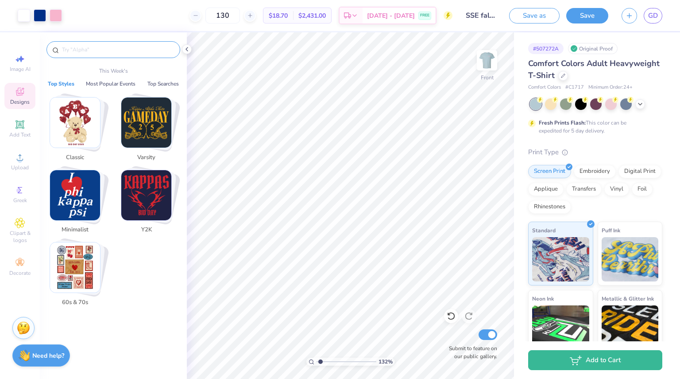
click at [124, 52] on input "text" at bounding box center [117, 49] width 113 height 9
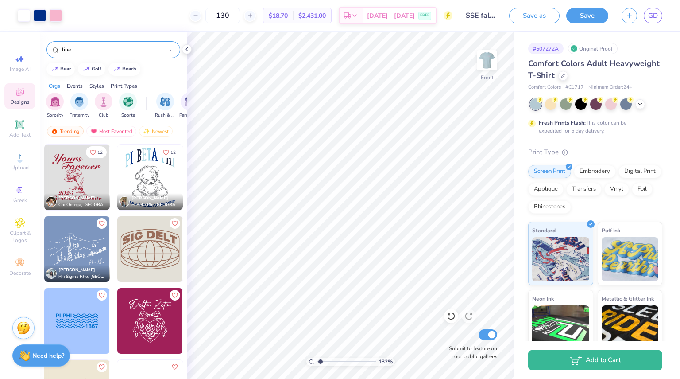
scroll to position [215, 0]
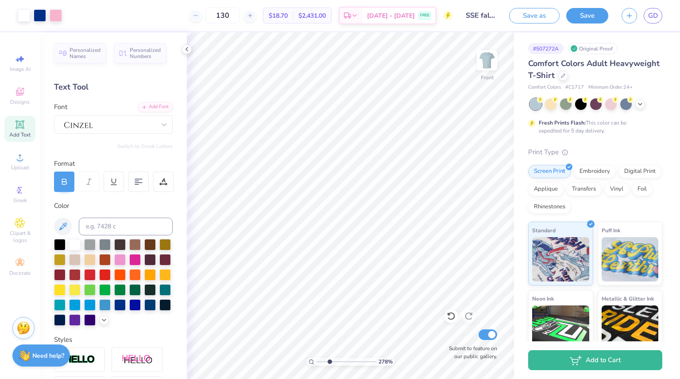
click at [329, 362] on input "range" at bounding box center [347, 361] width 60 height 8
click at [449, 317] on icon at bounding box center [451, 315] width 9 height 9
click at [88, 130] on div at bounding box center [109, 124] width 93 height 14
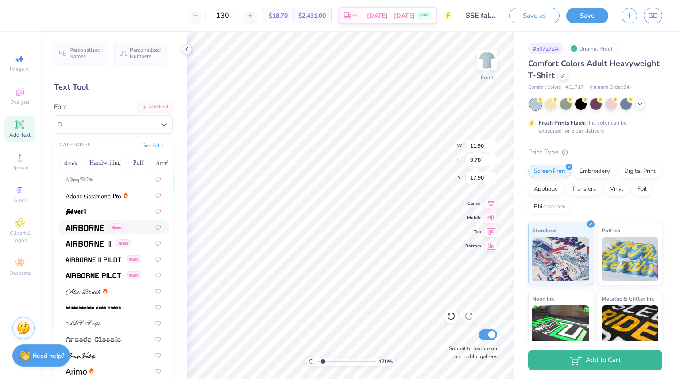
scroll to position [141, 0]
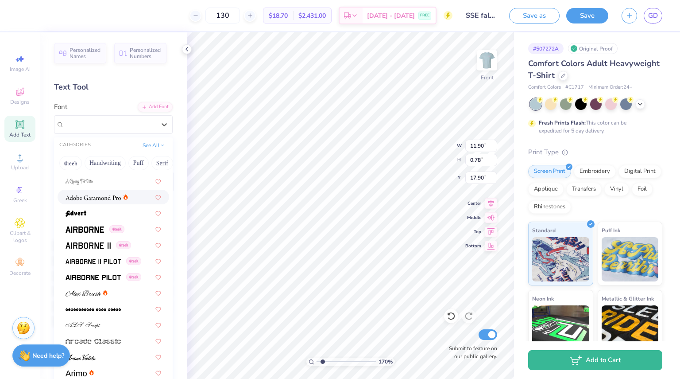
click at [94, 190] on div at bounding box center [114, 196] width 112 height 15
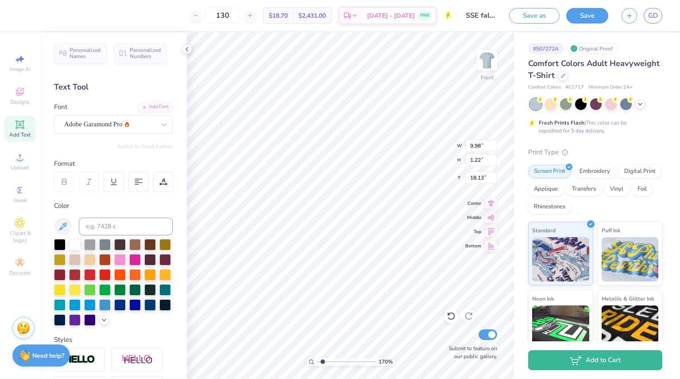
click at [421, 142] on div "170 % Front W 9.98 9.98 " H 1.22 1.22 " Y 18.13 18.13 " Center Middle Top Botto…" at bounding box center [350, 205] width 327 height 346
click at [86, 185] on icon at bounding box center [89, 182] width 8 height 8
click at [91, 180] on icon at bounding box center [89, 182] width 8 height 8
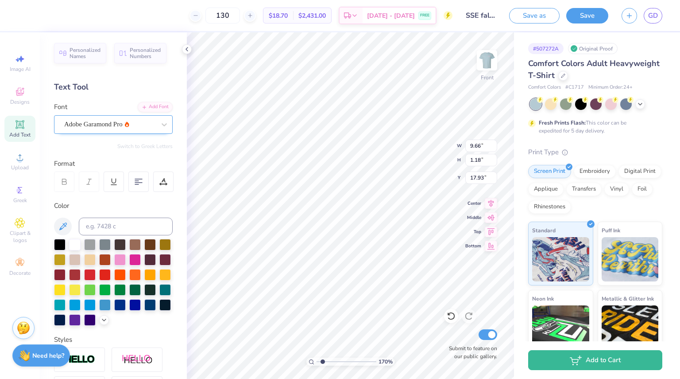
click at [98, 115] on div "Adobe Garamond Pro" at bounding box center [113, 124] width 119 height 19
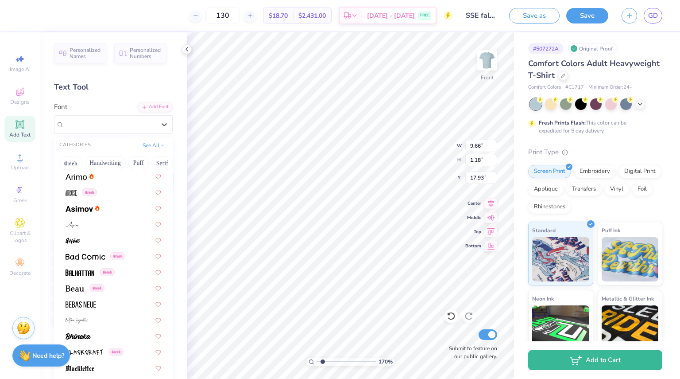
scroll to position [337, 0]
click at [82, 287] on img at bounding box center [75, 288] width 19 height 6
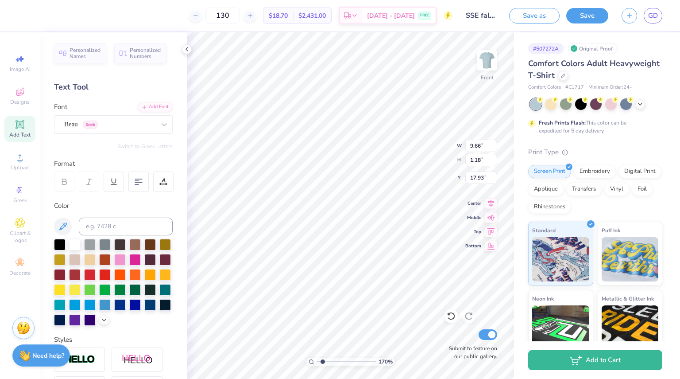
click at [92, 179] on icon at bounding box center [89, 182] width 8 height 8
click at [114, 118] on div at bounding box center [109, 124] width 91 height 12
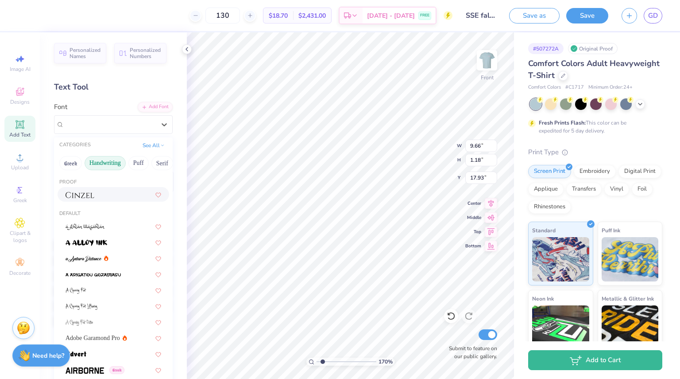
click at [111, 166] on button "Handwriting" at bounding box center [105, 163] width 41 height 14
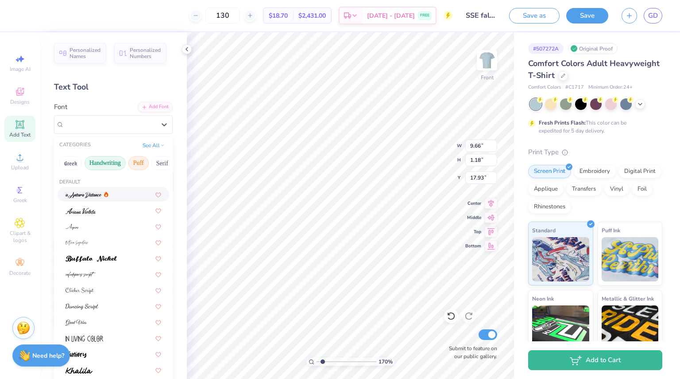
scroll to position [0, 79]
click at [91, 159] on button "Serif" at bounding box center [84, 163] width 22 height 14
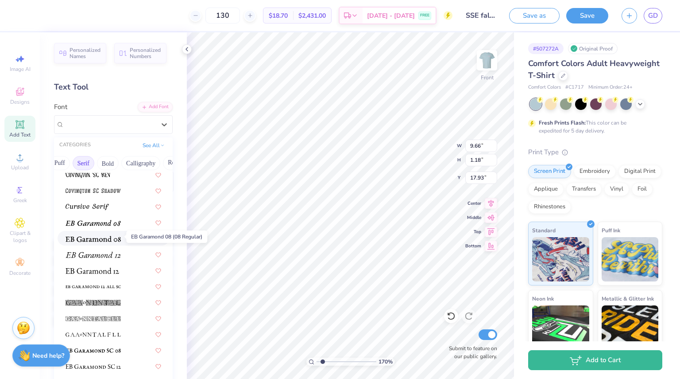
scroll to position [515, 0]
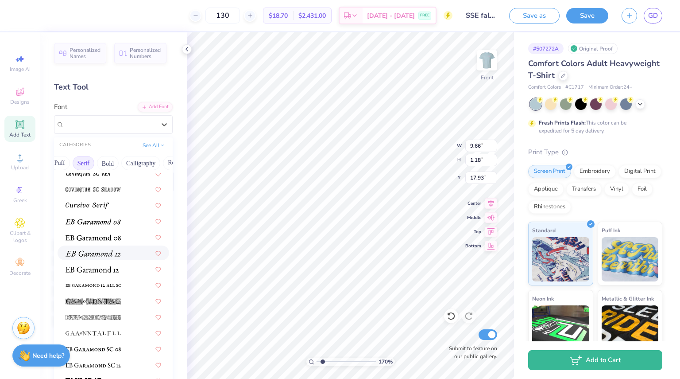
click at [92, 255] on img at bounding box center [93, 253] width 55 height 6
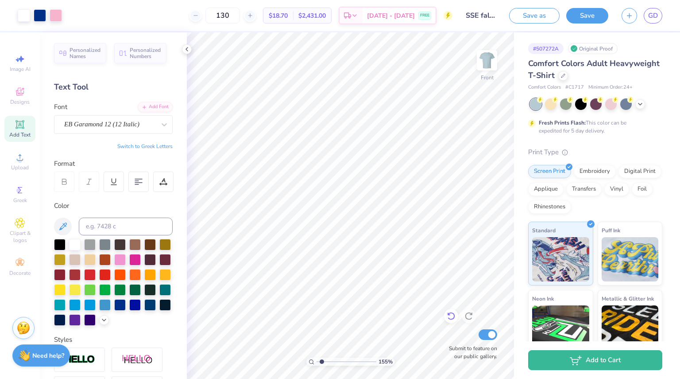
click at [454, 318] on icon at bounding box center [451, 315] width 9 height 9
click at [454, 317] on icon at bounding box center [451, 316] width 8 height 8
click at [445, 328] on div "155 % Front Submit to feature on our public gallery." at bounding box center [350, 205] width 327 height 346
click at [449, 317] on icon at bounding box center [451, 315] width 9 height 9
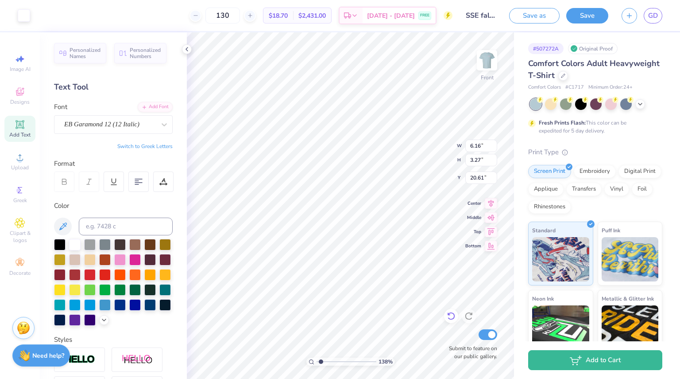
click at [452, 317] on icon at bounding box center [451, 315] width 9 height 9
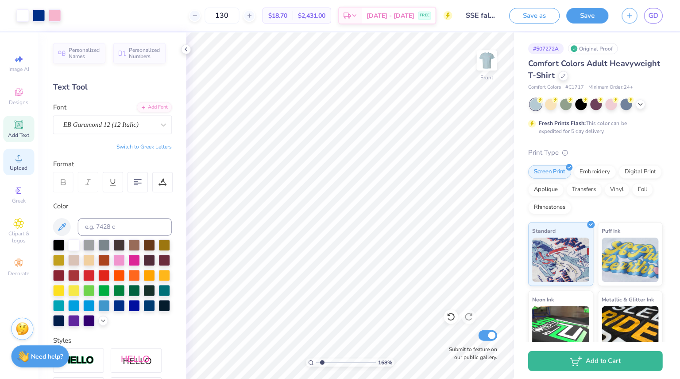
click at [28, 153] on div "Upload" at bounding box center [19, 161] width 31 height 26
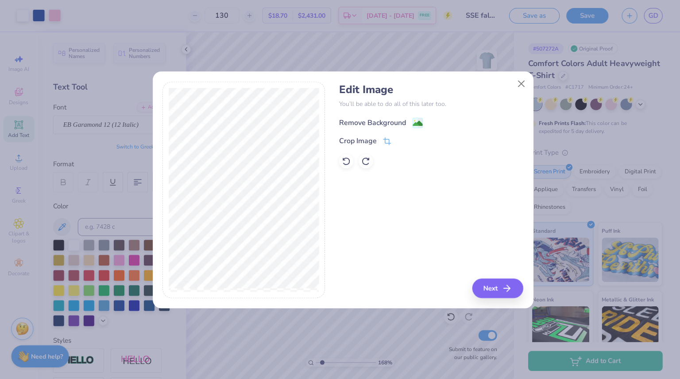
click at [386, 120] on div "Remove Background" at bounding box center [373, 122] width 67 height 11
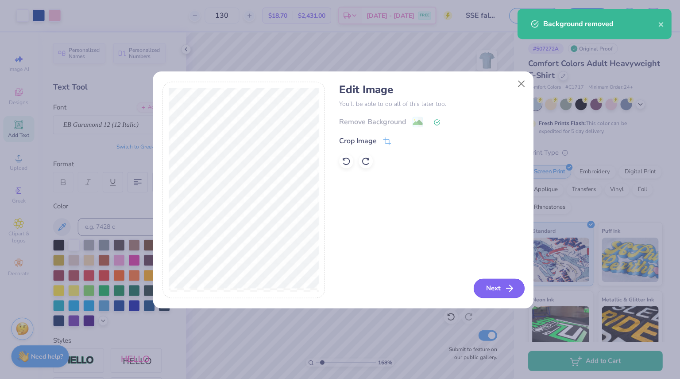
click at [490, 283] on button "Next" at bounding box center [499, 287] width 51 height 19
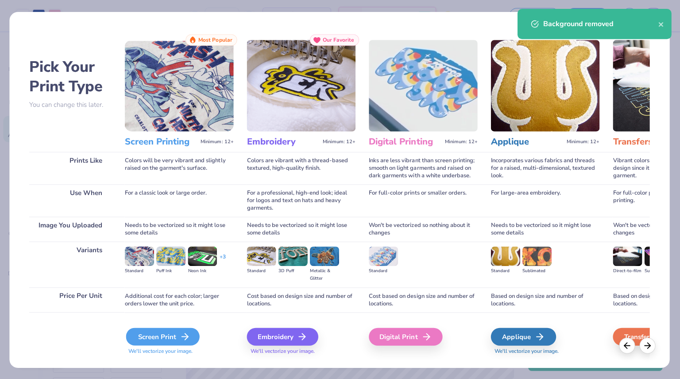
click at [162, 330] on div "Screen Print" at bounding box center [163, 336] width 73 height 18
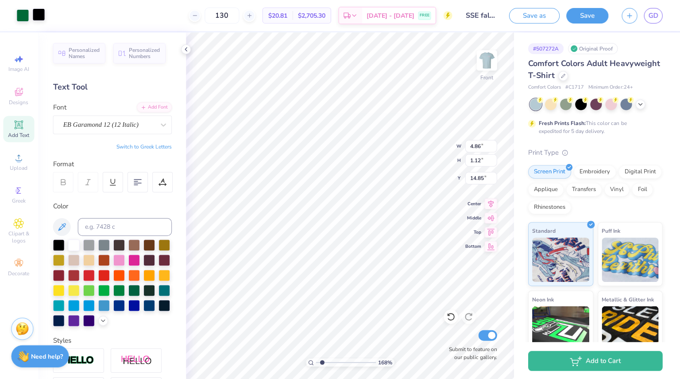
click at [46, 11] on div at bounding box center [40, 14] width 12 height 12
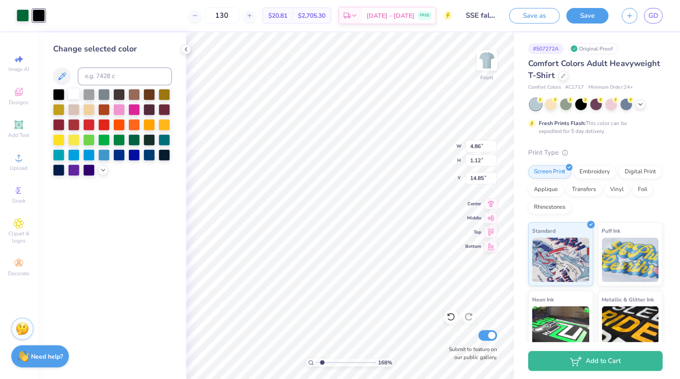
click at [72, 95] on div at bounding box center [75, 94] width 12 height 12
click at [26, 15] on div at bounding box center [24, 14] width 12 height 12
click at [77, 92] on div at bounding box center [75, 94] width 12 height 12
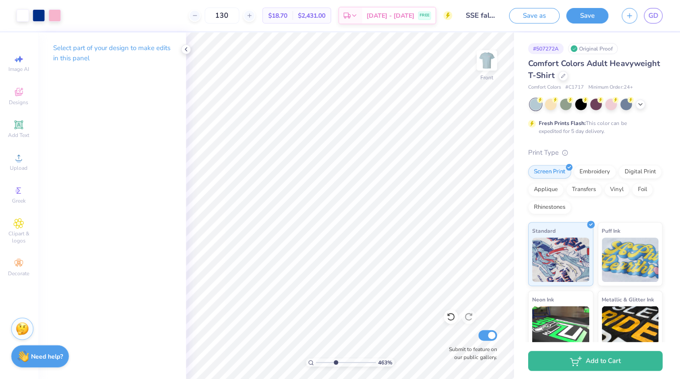
drag, startPoint x: 327, startPoint y: 360, endPoint x: 335, endPoint y: 355, distance: 9.6
click at [335, 357] on input "range" at bounding box center [347, 361] width 60 height 8
drag, startPoint x: 334, startPoint y: 363, endPoint x: 309, endPoint y: 357, distance: 25.4
click at [317, 357] on input "range" at bounding box center [347, 361] width 60 height 8
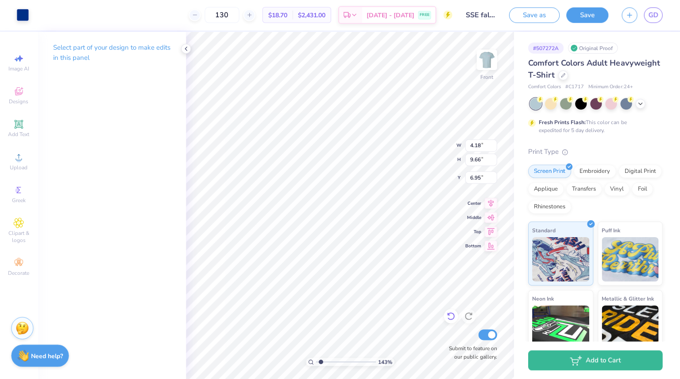
click at [452, 313] on icon at bounding box center [451, 316] width 8 height 8
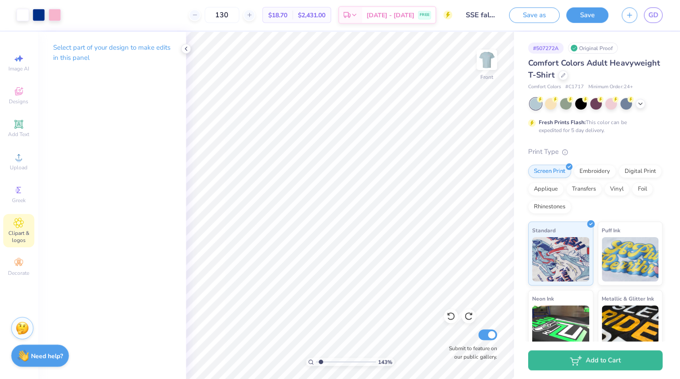
click at [20, 234] on span "Clipart & logos" at bounding box center [19, 236] width 31 height 14
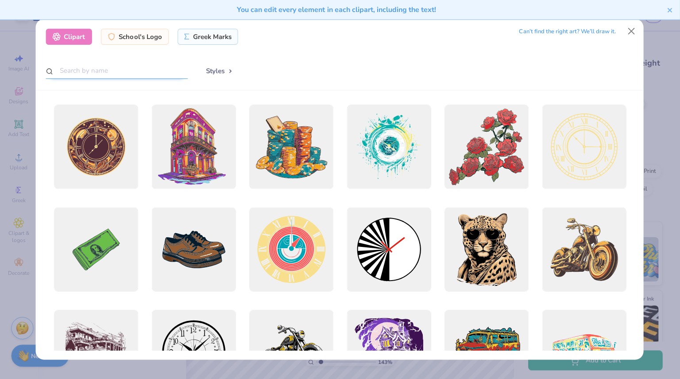
click at [123, 65] on input "text" at bounding box center [118, 71] width 142 height 16
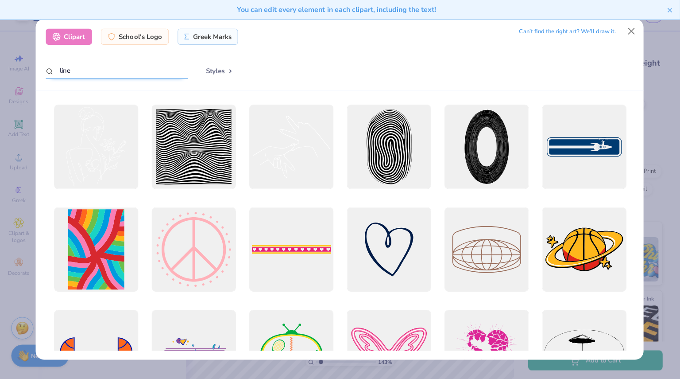
drag, startPoint x: 123, startPoint y: 65, endPoint x: 30, endPoint y: 62, distance: 93.5
click at [30, 62] on div "Clipart School's Logo Greek Marks Can’t find the right art? We’ll draw it. line…" at bounding box center [340, 189] width 680 height 379
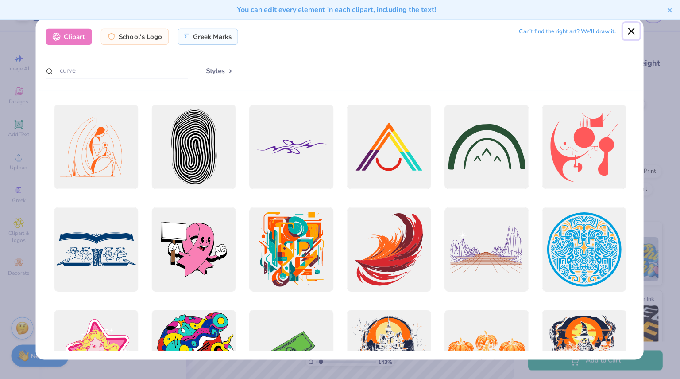
click at [630, 32] on button "Close" at bounding box center [631, 31] width 17 height 17
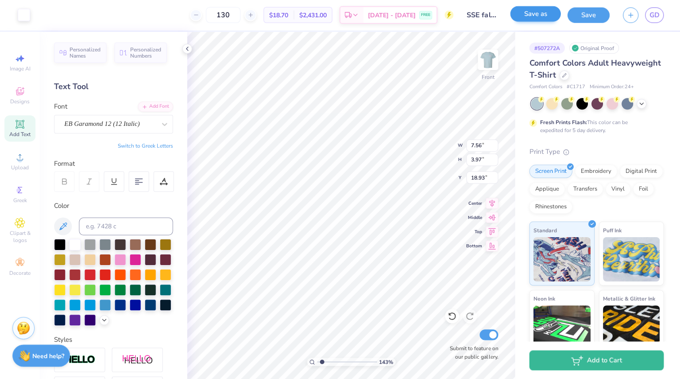
scroll to position [77, 0]
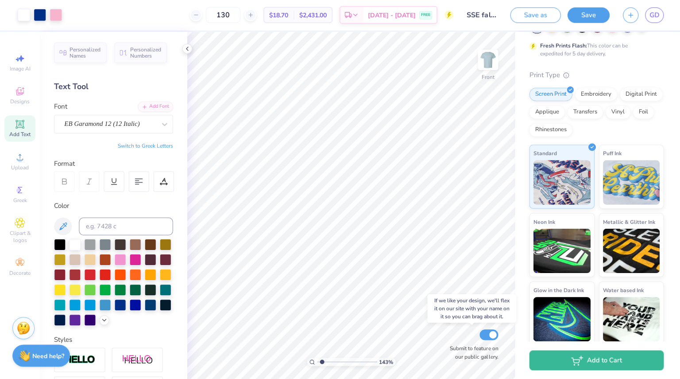
click at [444, 333] on div "143 % Front Submit to feature on our public gallery." at bounding box center [350, 205] width 327 height 346
click at [126, 256] on div at bounding box center [120, 259] width 12 height 12
click at [75, 240] on div at bounding box center [75, 244] width 12 height 12
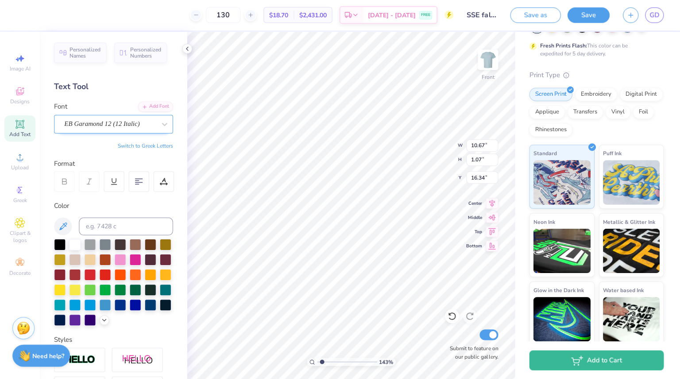
click at [110, 125] on div "EB Garamond 12 (12 Italic)" at bounding box center [109, 124] width 93 height 14
drag, startPoint x: 321, startPoint y: 361, endPoint x: 315, endPoint y: 361, distance: 5.8
click at [317, 361] on input "range" at bounding box center [347, 361] width 60 height 8
click at [24, 102] on span "Designs" at bounding box center [19, 101] width 19 height 7
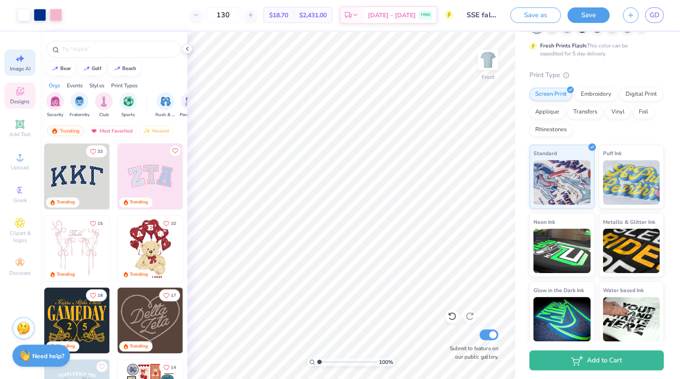
click at [25, 65] on div "Image AI" at bounding box center [19, 63] width 31 height 26
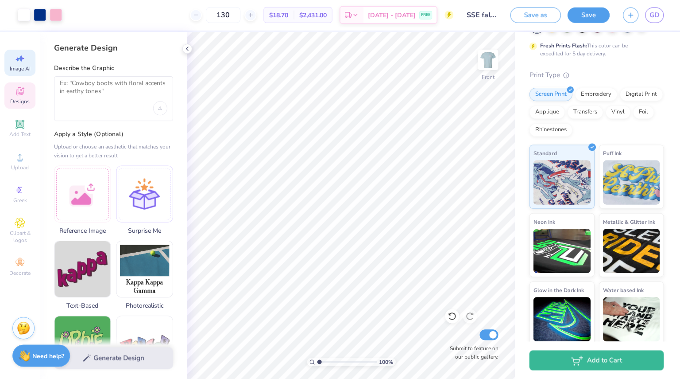
click at [25, 101] on span "Designs" at bounding box center [19, 101] width 19 height 7
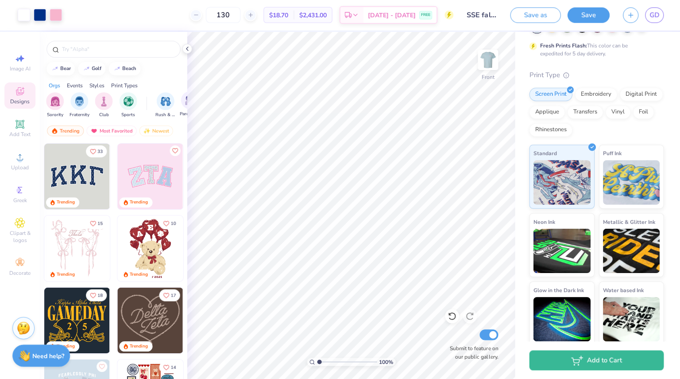
scroll to position [0, 0]
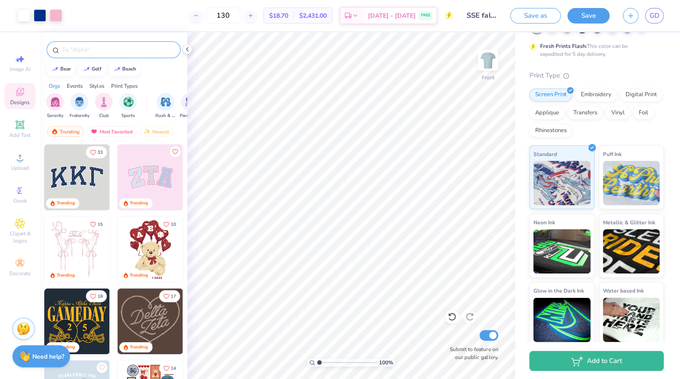
click at [128, 48] on input "text" at bounding box center [117, 49] width 113 height 9
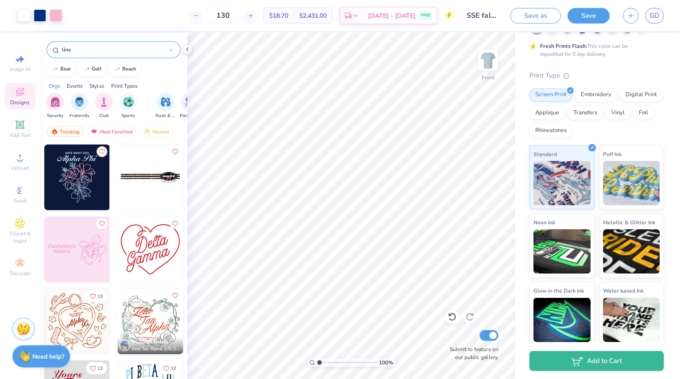
drag, startPoint x: 128, startPoint y: 48, endPoint x: 55, endPoint y: 51, distance: 72.7
click at [55, 51] on div "line" at bounding box center [113, 49] width 134 height 17
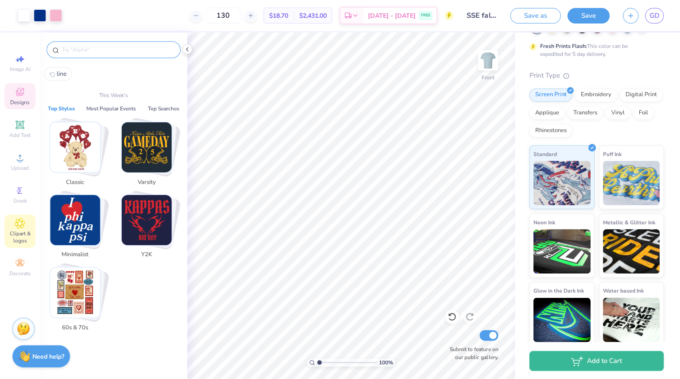
click at [23, 236] on span "Clipart & logos" at bounding box center [19, 236] width 31 height 14
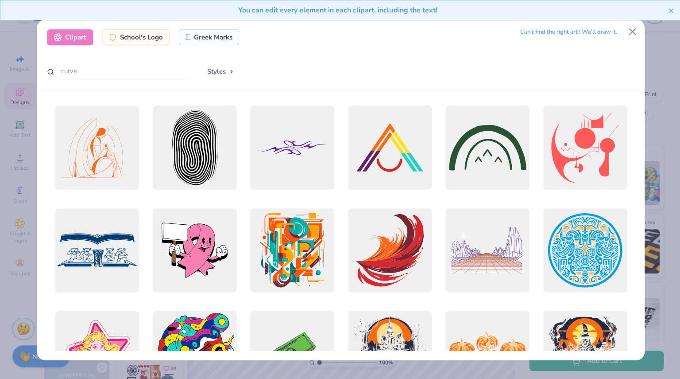
click at [596, 31] on div "Can’t find the right art? We’ll draw it." at bounding box center [567, 31] width 97 height 15
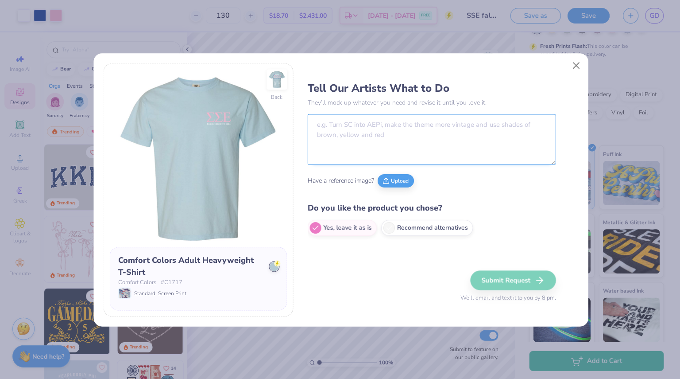
click at [475, 122] on textarea at bounding box center [431, 139] width 248 height 50
click at [578, 63] on button "Close" at bounding box center [574, 65] width 17 height 17
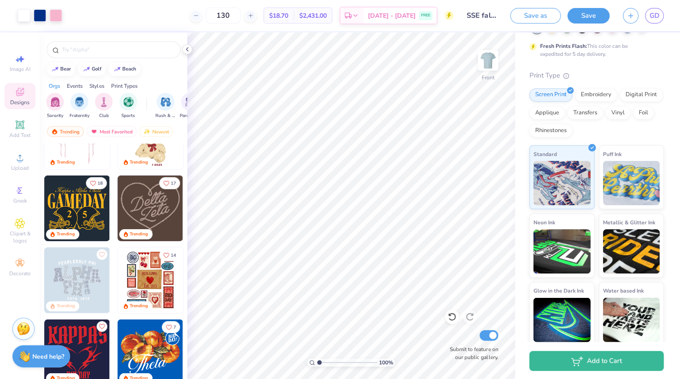
scroll to position [112, 0]
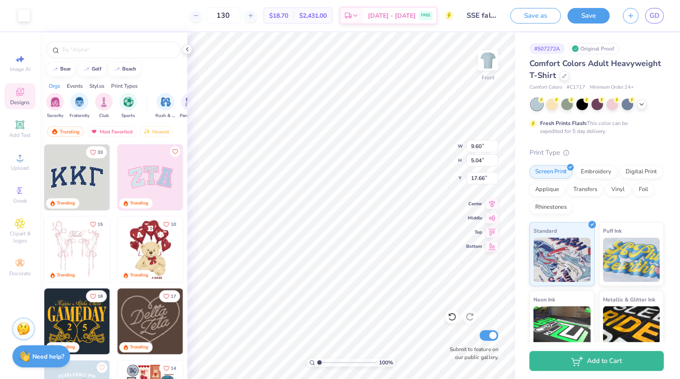
scroll to position [77, 0]
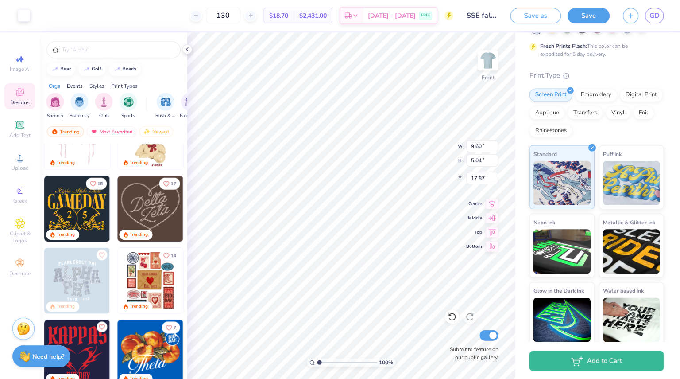
type input "17.87"
click at [455, 314] on icon at bounding box center [451, 315] width 9 height 9
type input "18.82"
type input "1.53200041371024"
type input "18.01"
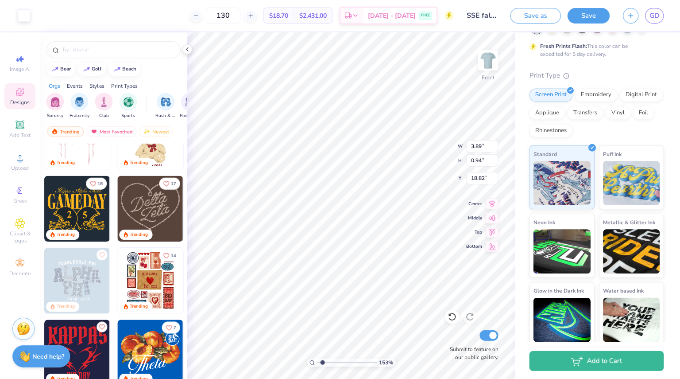
type input "1.53200041371024"
type input "18.68"
type input "1.53200041371024"
type input "17.94"
type input "1.53200041371024"
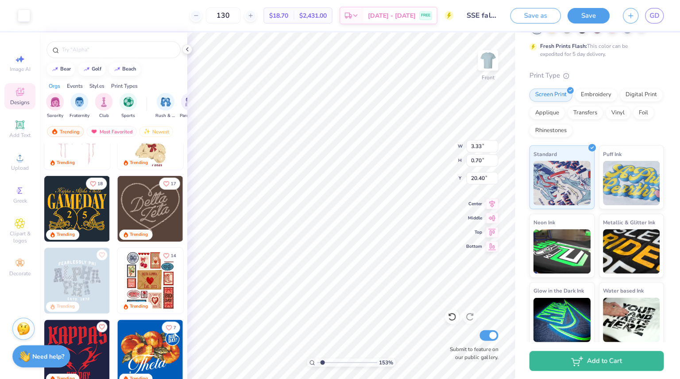
type input "20.28"
type input "1.53200041371024"
type input "20.28"
type input "1.53200041371024"
type input "21.06"
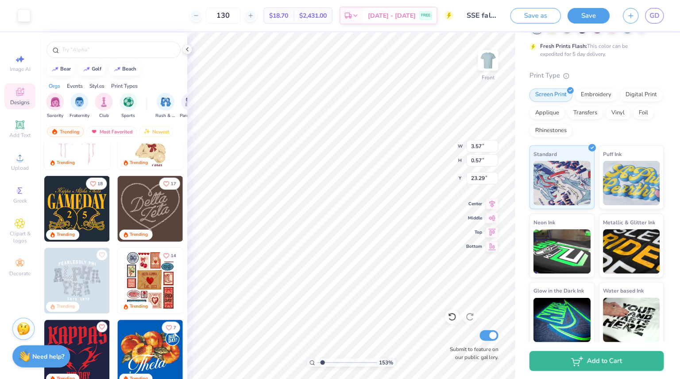
type input "1.53200041371024"
type input "22.71"
type input "1.53200041371024"
type input "22.88"
type input "1.53200041371024"
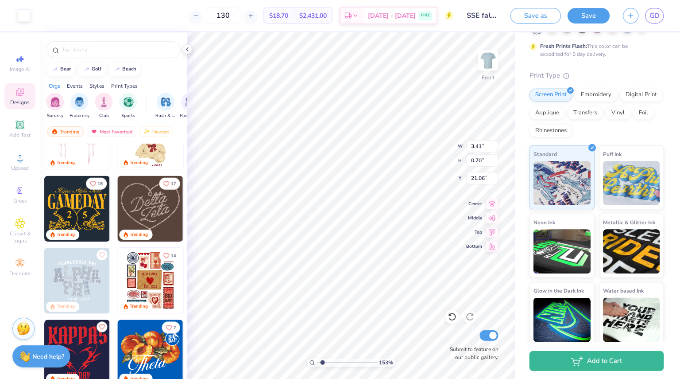
type input "3.91"
type input "0.80"
type input "1.53200041371024"
type input "21.67"
type input "1.53200041371024"
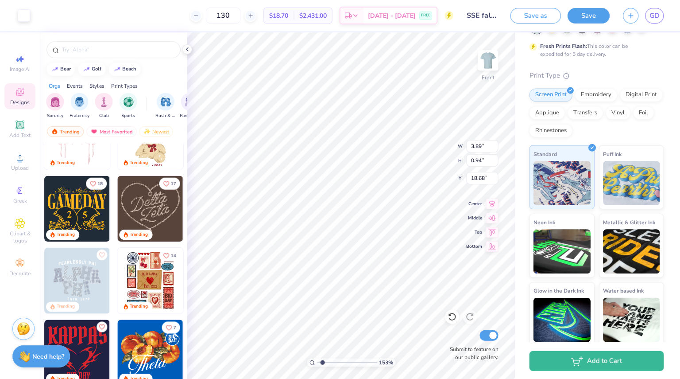
type input "4.05"
type input "0.98"
type input "1.53200041371024"
type input "18.99"
type input "1.53200041371024"
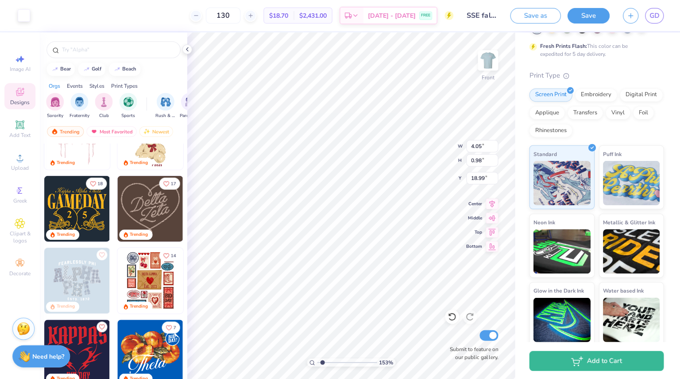
type input "19.00"
type input "1.53200041371024"
type input "10.72"
type input "1.08"
type input "16.34"
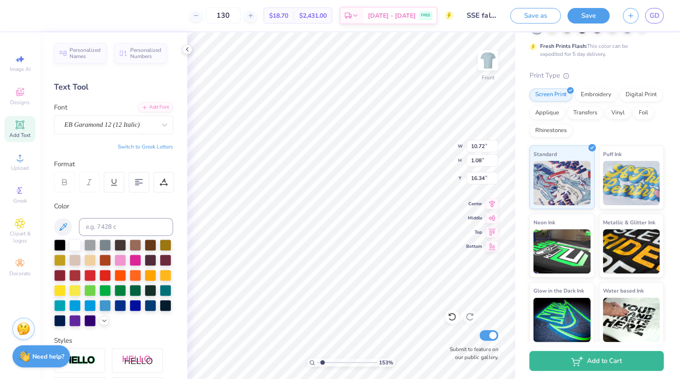
type input "1.53200041371024"
type input "11.66"
type input "1.17"
type input "16.25"
type input "1.53200041371024"
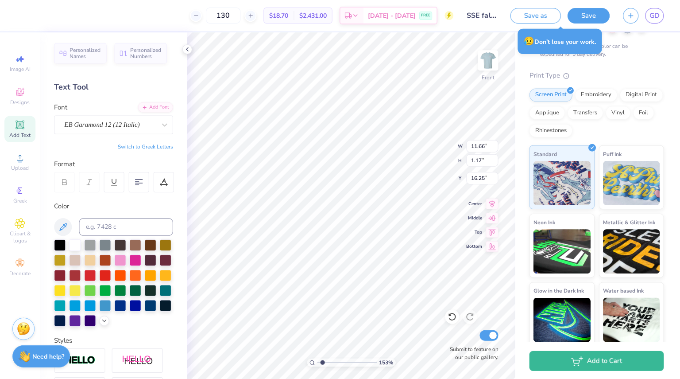
type input "16.28"
type input "1.53200041371024"
type input "21.88"
type input "1.53200041371024"
type input "20.50"
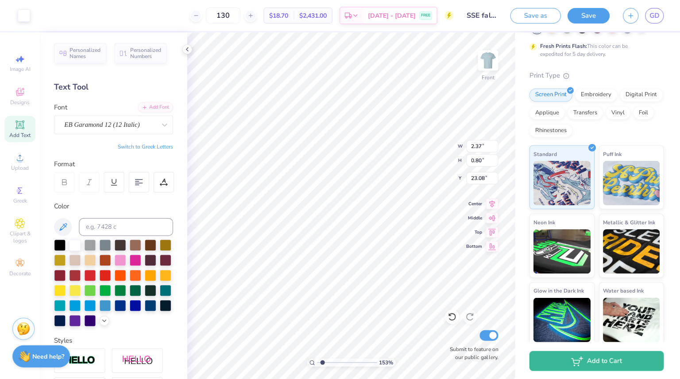
type input "1.53200041371024"
type input "22.91"
type input "1.53200041371024"
type input "21.81"
type input "1.53200041371024"
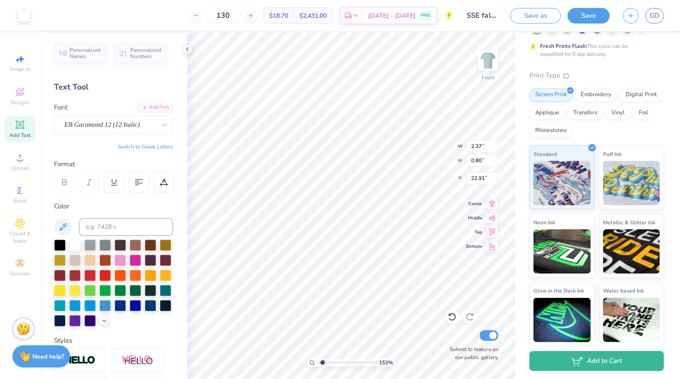
type input "2.47"
type input "0.83"
type input "1.53200041371024"
type input "0.19"
type input "0.83"
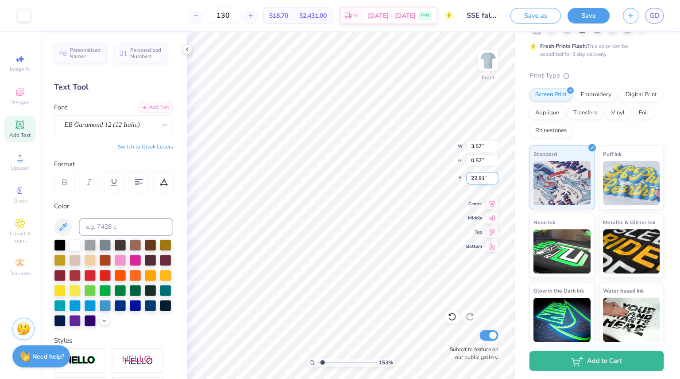
type input "22.92"
type input "1.53200041371024"
click at [483, 162] on input "0.57" at bounding box center [481, 160] width 32 height 12
type input "0.65"
type input "1.53200041371024"
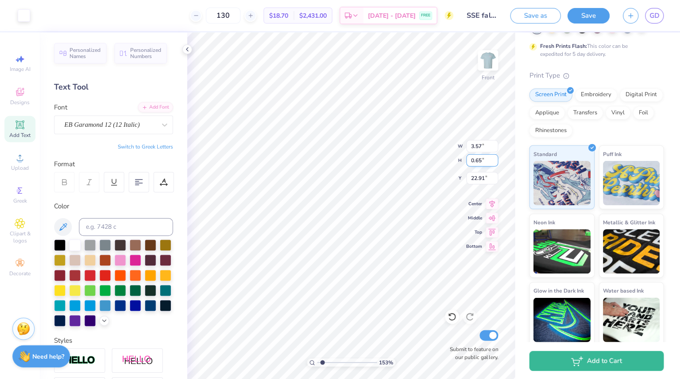
type input "4.09"
type input "22.87"
type input "1.53200041371024"
type input "0.19"
type input "0.83"
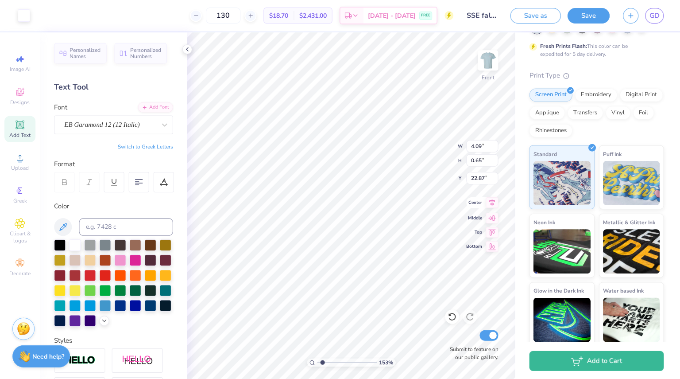
type input "22.92"
type input "1.53200041371024"
type input "4.09"
type input "0.65"
type input "22.87"
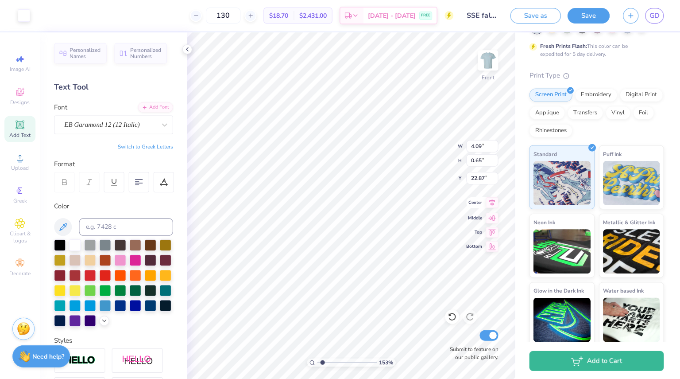
type input "1.53200041371024"
type input "23.09"
type input "1.53200041371024"
type input "21.71"
type input "1.53200041371024"
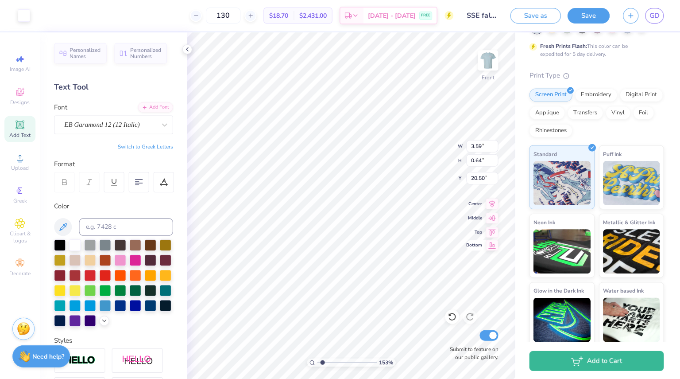
type input "20.56"
type input "1.53200041371024"
type input "23.00"
type input "1.53200041371024"
type input "18.95"
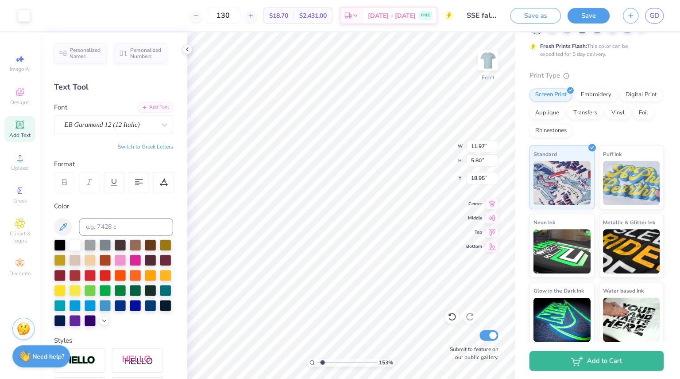
type input "1.53200041371024"
type input "11.66"
type input "1.17"
type input "16.28"
type input "1.53200041371024"
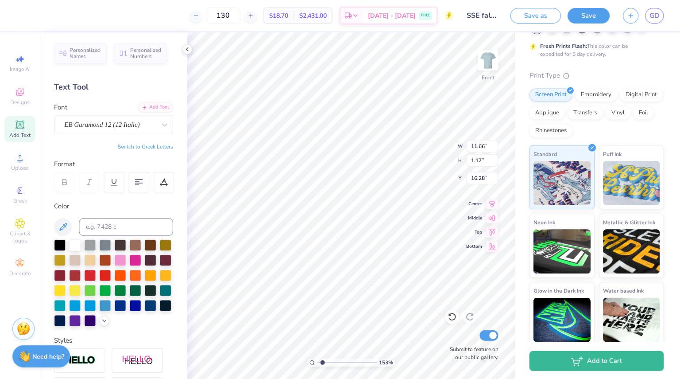
type input "16.85"
type input "1.53200041371024"
type input "19.18"
click at [451, 313] on icon at bounding box center [451, 315] width 9 height 9
click at [467, 319] on icon at bounding box center [468, 315] width 9 height 9
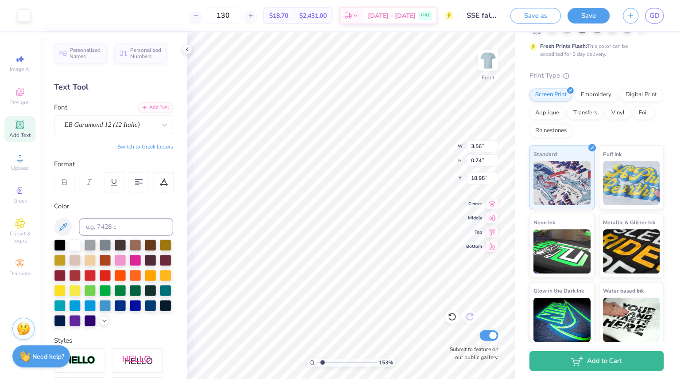
type input "1.53200041371024"
type input "3.60"
type input "0.75"
type input "1.53200041371024"
type input "16.73"
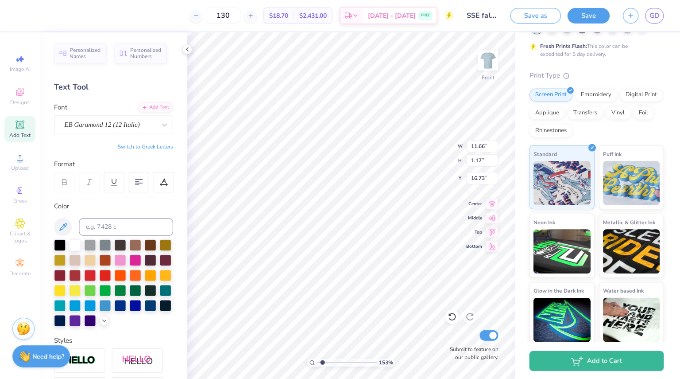
type input "1.53200041371024"
type input "11.97"
type input "1.20"
type input "1.53200041371024"
type input "16.99"
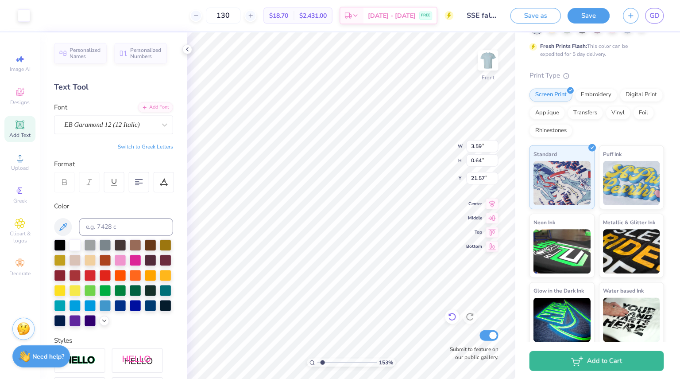
type input "1.53200041371024"
type input "21.54"
type input "1.53200041371024"
type input "3.61"
type input "0.57"
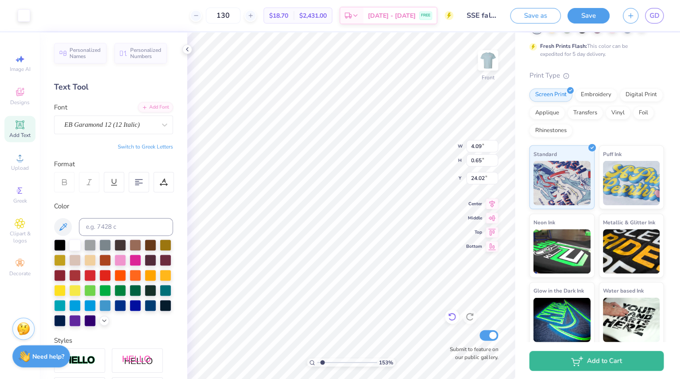
type input "24.09"
type input "1.53200041371024"
type input "24.05"
click at [590, 16] on button "Save" at bounding box center [587, 14] width 42 height 15
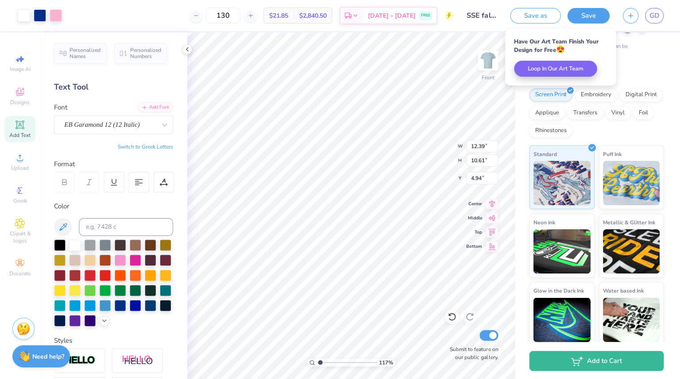
type input "1.16963985548679"
type input "12.53"
type input "10.73"
type input "4.95"
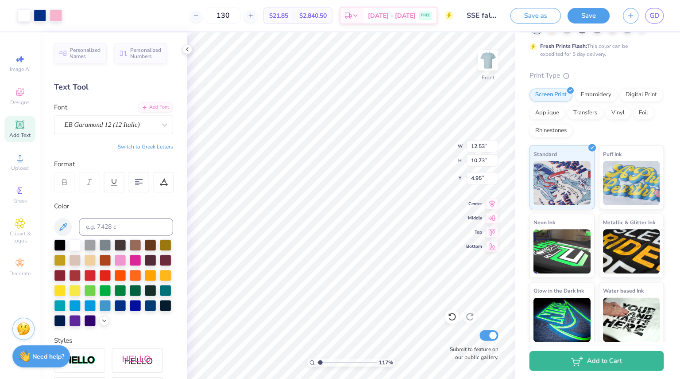
type input "1.16963985548679"
type input "4.70"
click at [445, 348] on div "113 % Front Submit to feature on our public gallery." at bounding box center [350, 205] width 327 height 346
type input "1.12789417917988"
type input "12.09"
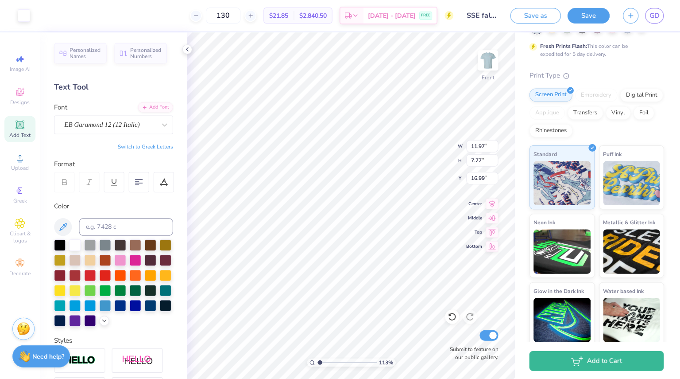
type input "7.85"
click at [449, 316] on icon at bounding box center [451, 315] width 9 height 9
type input "1.12789417917988"
type input "11.04"
type input "5.51"
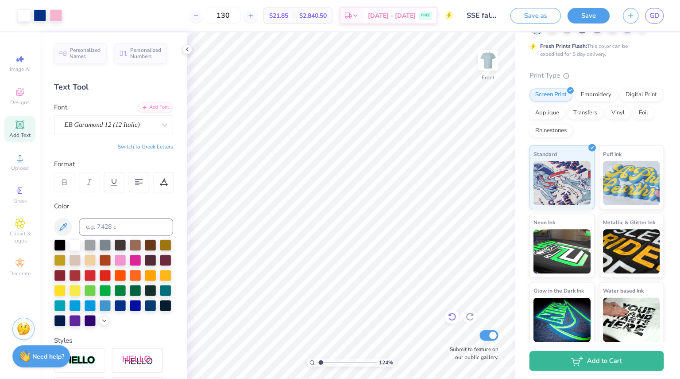
click at [449, 318] on div "124 % Front Submit to feature on our public gallery." at bounding box center [350, 205] width 327 height 346
type input "1.24139494680794"
type input "10.87"
type input "5.42"
type input "19.04"
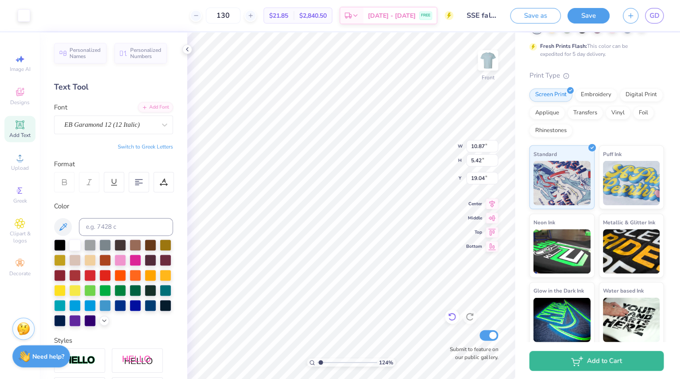
type input "1.24139494680794"
type input "19.02"
type input "1.24139494680794"
type input "18.96"
type input "1.24139494680794"
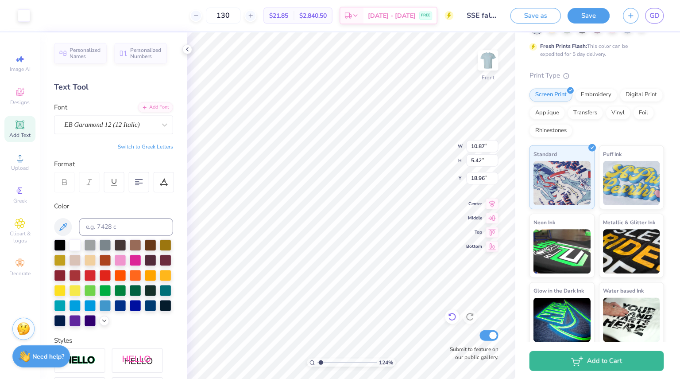
type input "18.91"
type input "1.03860913255724"
type input "3.45"
type input "0.71"
type input "1.03860913255724"
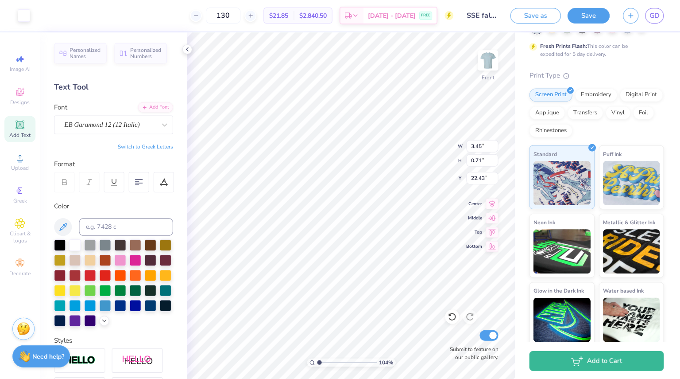
type input "22.48"
type input "1.03860913255724"
type input "22.58"
type input "1.03860913255724"
type input "22.53"
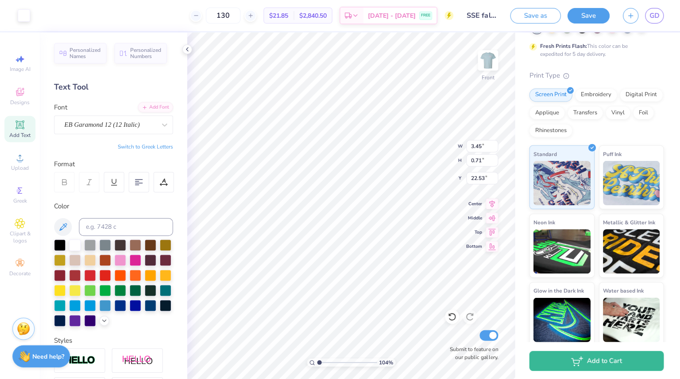
type input "1.03860913255724"
type input "3.60"
type input "0.74"
type input "1.03860913255724"
type input "22.56"
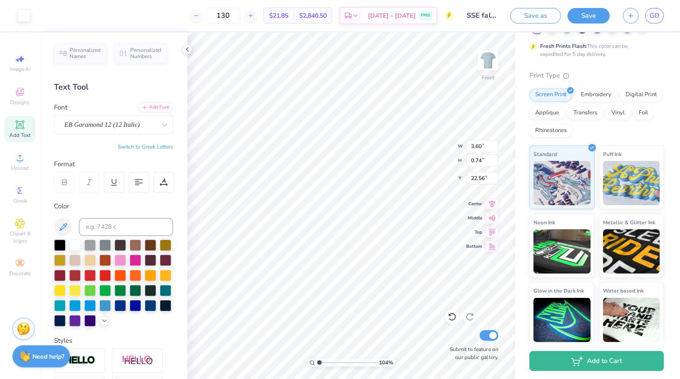
type input "1.03860913255724"
type input "22.41"
type input "1.03860913255724"
type input "22.38"
type input "1.03860913255724"
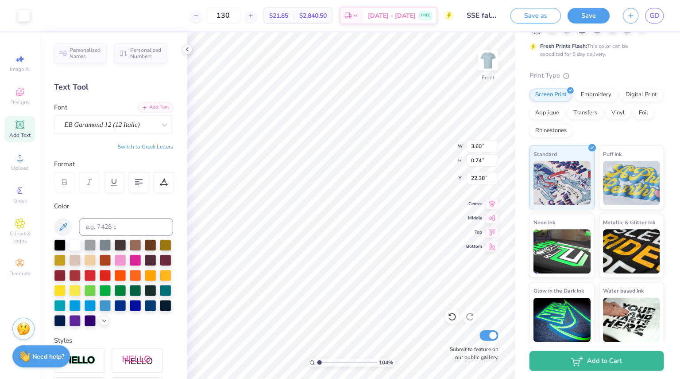
type input "22.82"
type input "1.03860913255724"
type input "22.62"
type input "1.03860913255724"
type input "22.57"
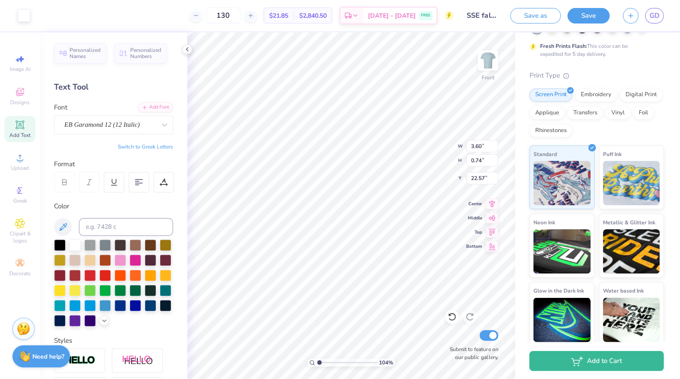
type input "1.03860913255724"
type input "22.42"
click at [579, 16] on button "Save" at bounding box center [587, 14] width 42 height 15
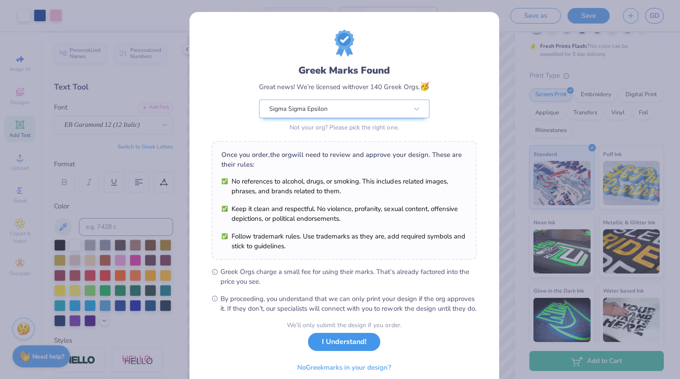
click at [328, 350] on button "I Understand!" at bounding box center [343, 341] width 72 height 18
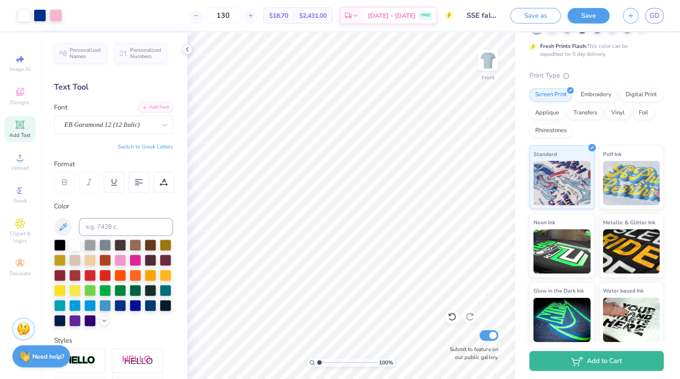
type input "1"
click at [627, 16] on icon "button" at bounding box center [630, 15] width 8 height 8
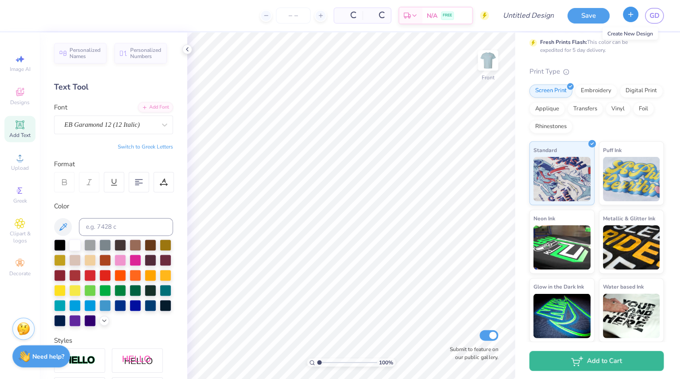
scroll to position [62, 0]
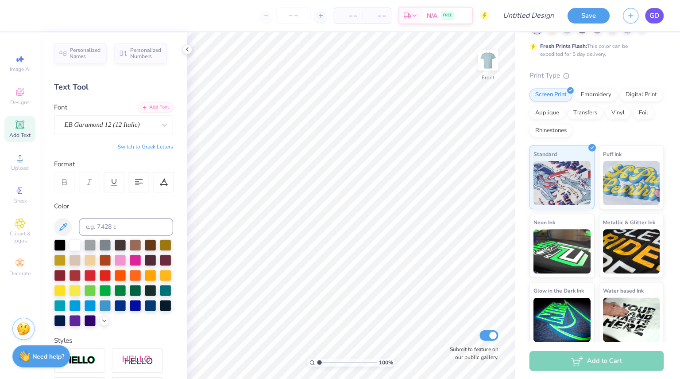
click at [649, 13] on span "GD" at bounding box center [653, 16] width 10 height 10
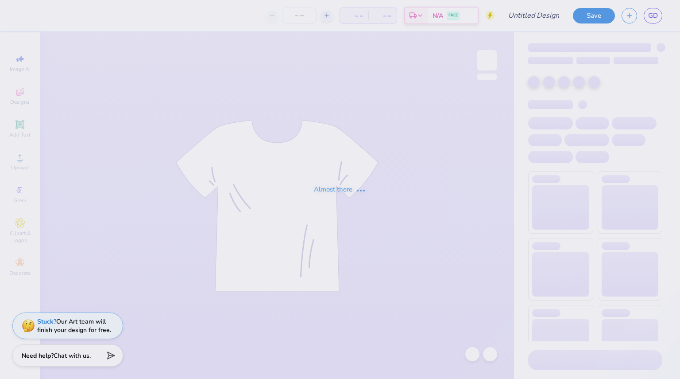
type input "SSE fall '25 sh"
type input "130"
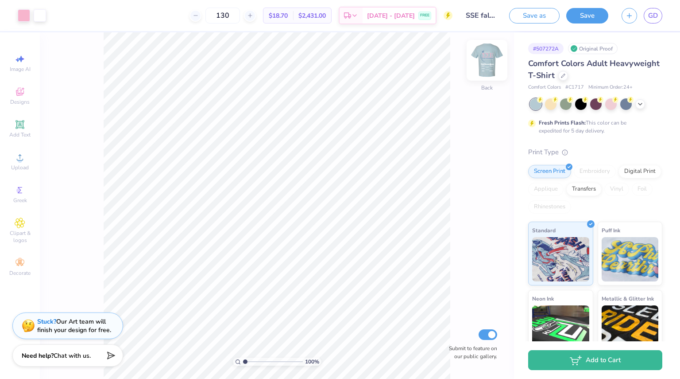
click at [484, 64] on img at bounding box center [486, 59] width 35 height 35
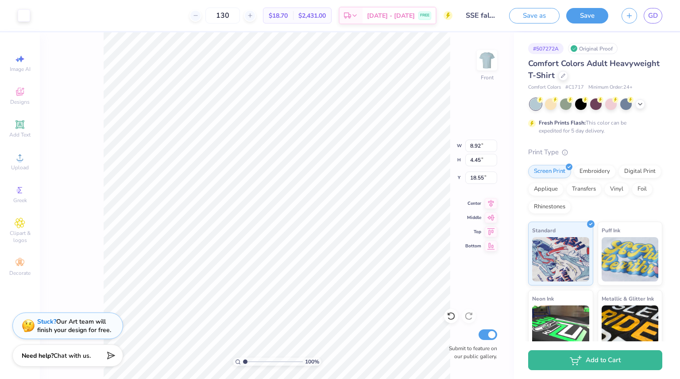
type input "8.92"
type input "4.45"
type input "20.68"
type input "10.98"
type input "1.04"
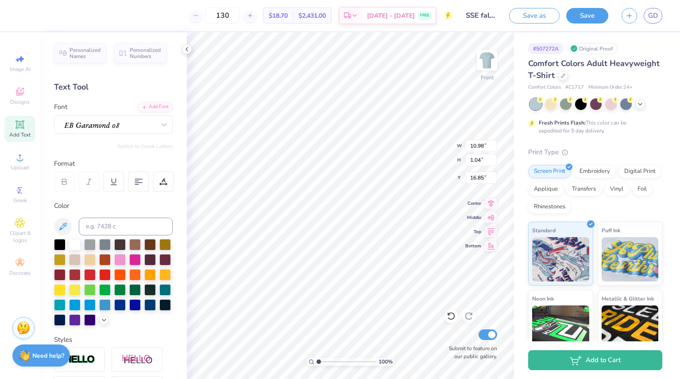
type input "18.09"
type input "20.15"
click at [583, 13] on button "Save" at bounding box center [587, 14] width 42 height 15
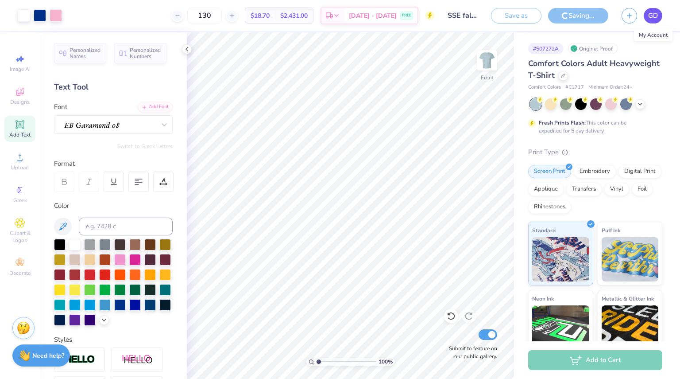
click at [654, 11] on span "GD" at bounding box center [653, 16] width 10 height 10
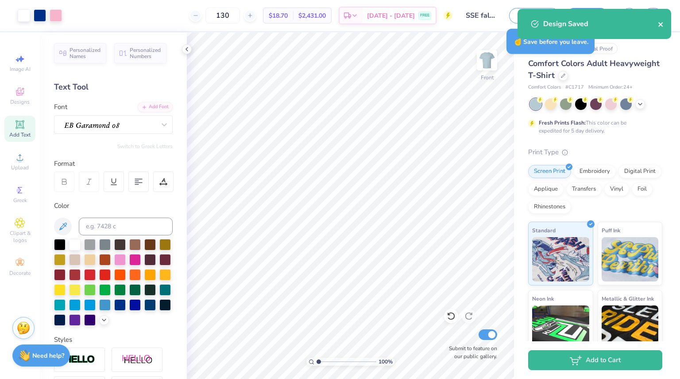
click at [661, 24] on icon "close" at bounding box center [660, 24] width 4 height 4
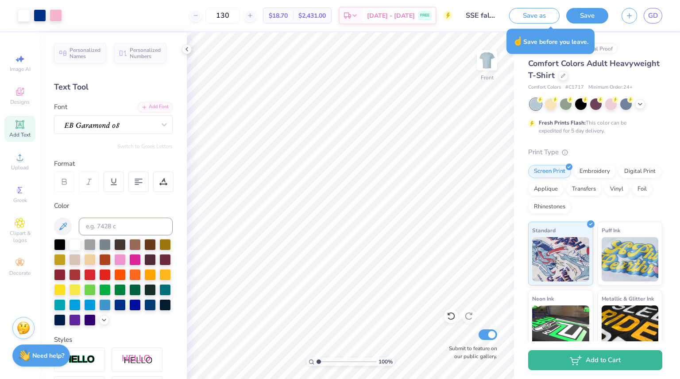
click at [657, 15] on div "Design Saved" at bounding box center [594, 27] width 157 height 40
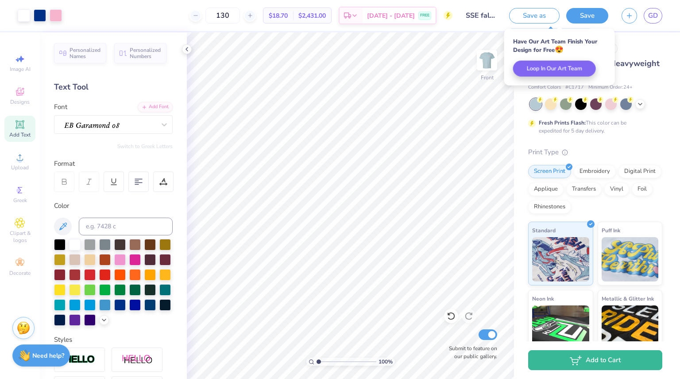
click at [657, 15] on span "GD" at bounding box center [653, 16] width 10 height 10
